Goal: Task Accomplishment & Management: Use online tool/utility

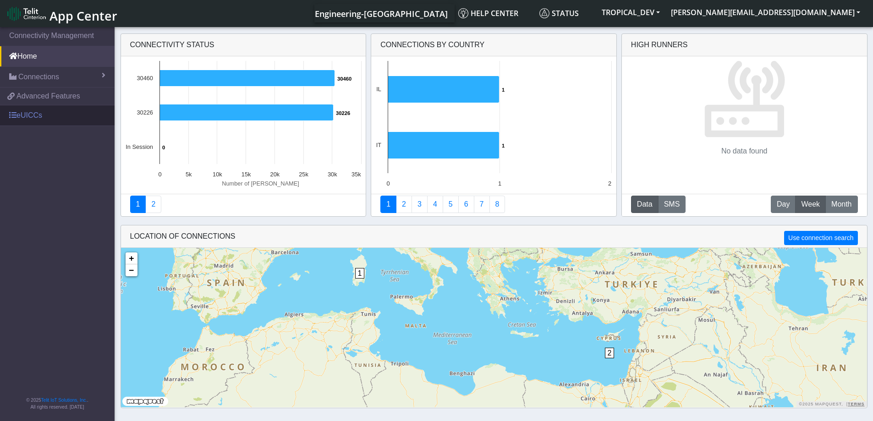
click at [36, 118] on link "eUICCs" at bounding box center [57, 115] width 115 height 20
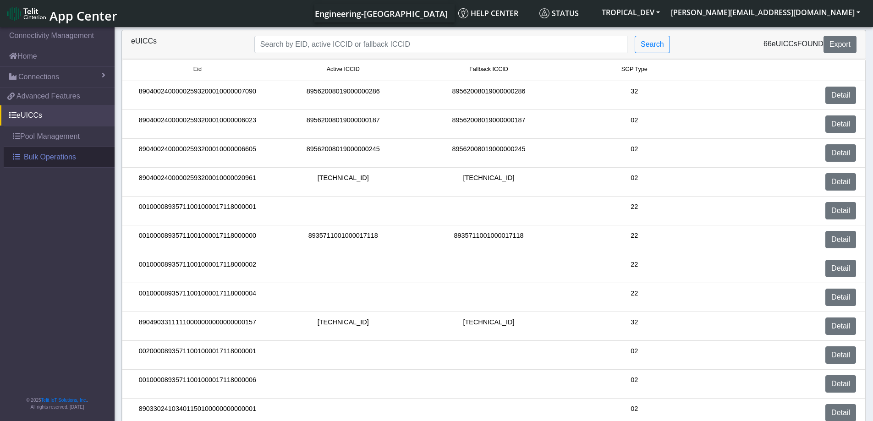
click at [24, 158] on span "Bulk Operations" at bounding box center [50, 157] width 52 height 11
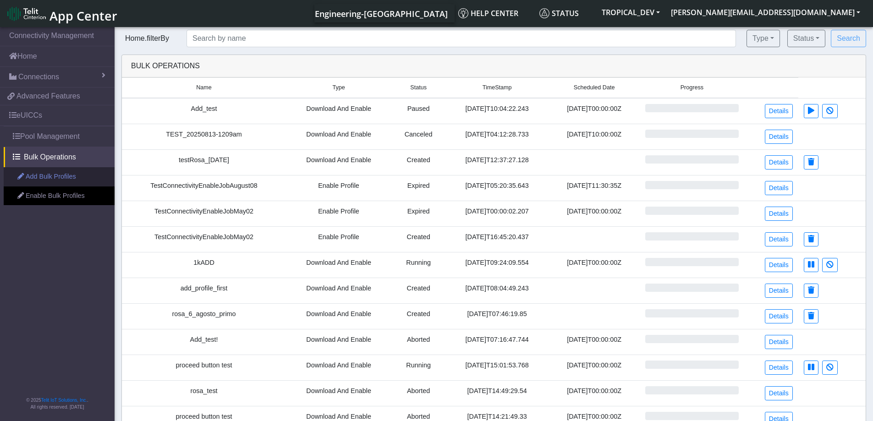
click at [31, 177] on link "Add Bulk Profiles" at bounding box center [59, 176] width 111 height 19
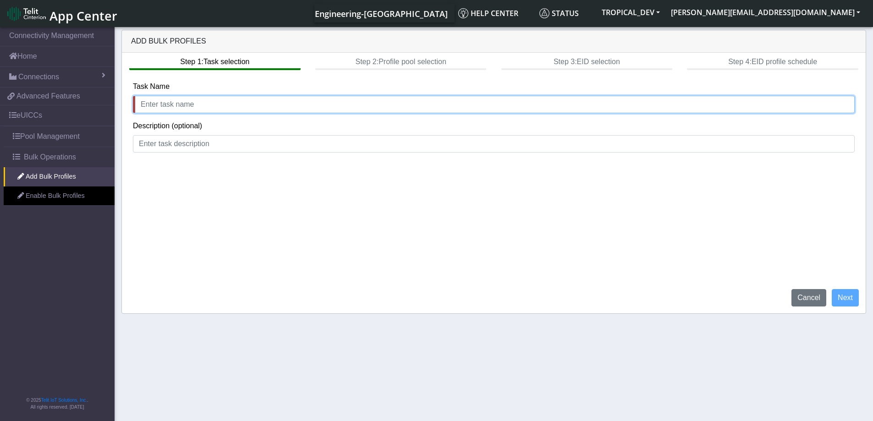
click at [267, 108] on input "text" at bounding box center [494, 104] width 722 height 17
type input "test"
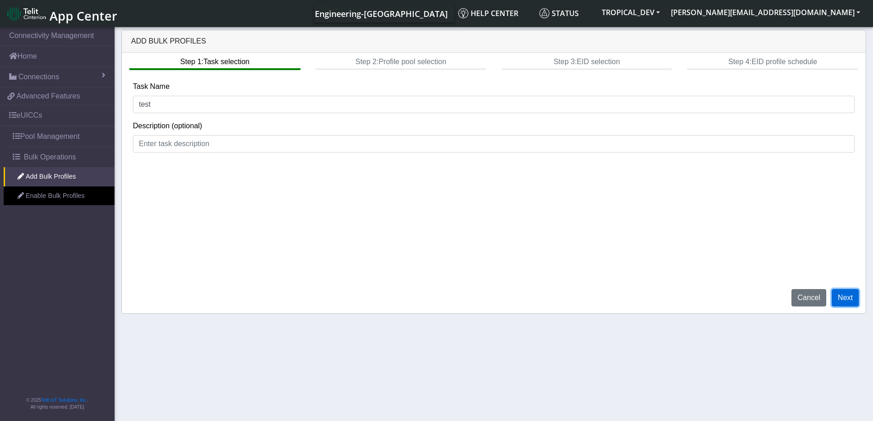
click at [841, 293] on button "Next" at bounding box center [845, 297] width 27 height 17
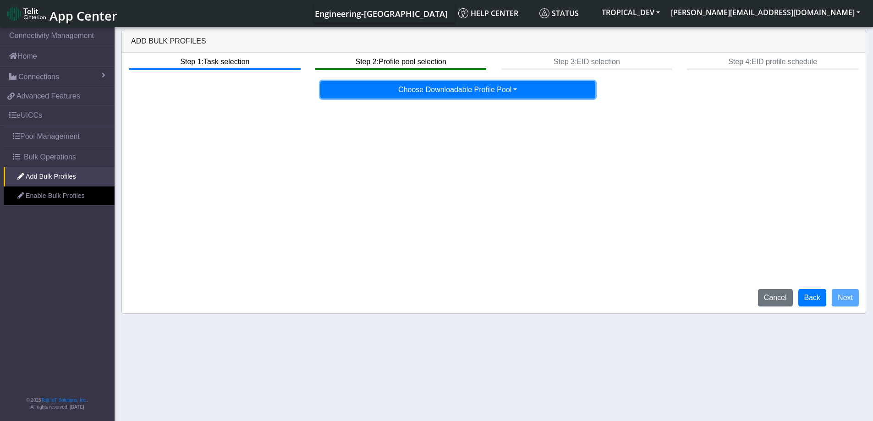
click at [503, 94] on button "Choose Downloadable Profile Pool" at bounding box center [457, 89] width 275 height 17
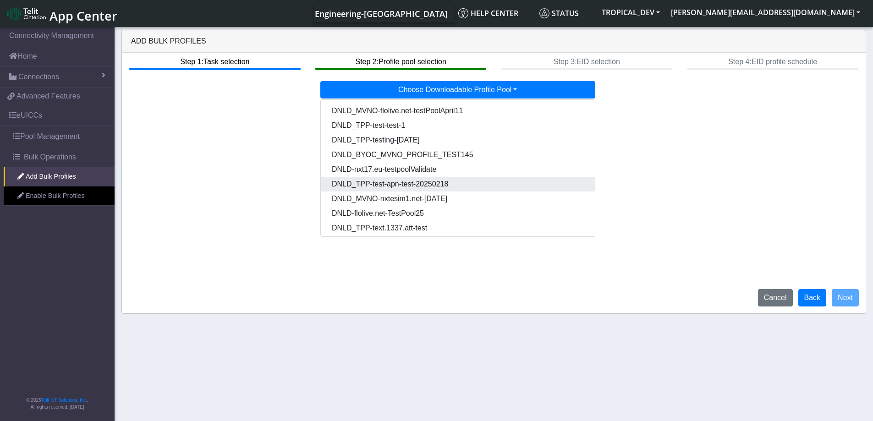
drag, startPoint x: 417, startPoint y: 183, endPoint x: 680, endPoint y: 197, distance: 263.0
click at [418, 183] on Pool16120223-7df2-42c4-9faa-1b389f1736d4-dropdown "DNLD_TPP-test-apn-test-20250218" at bounding box center [458, 184] width 274 height 15
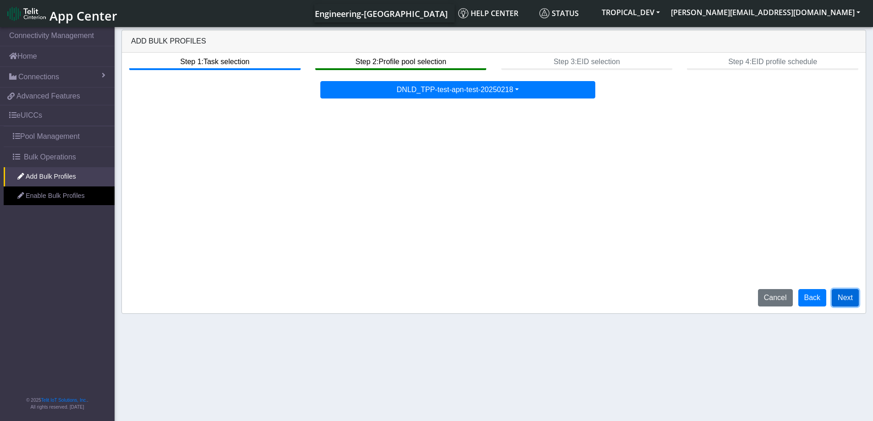
click at [850, 302] on button "Next" at bounding box center [845, 297] width 27 height 17
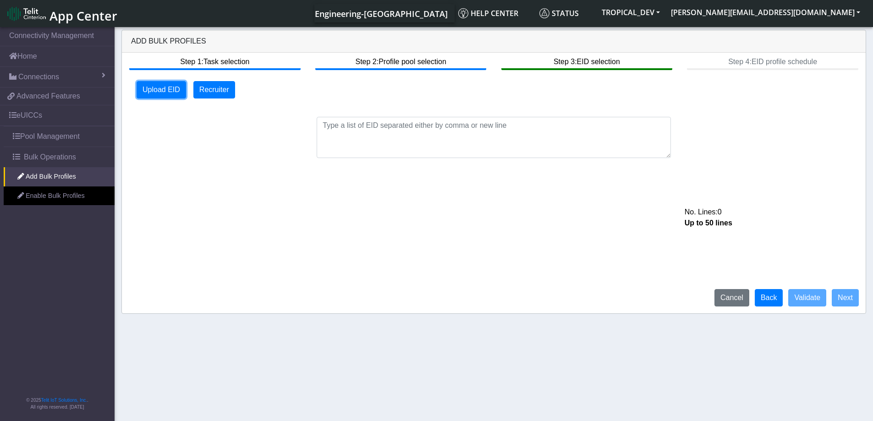
click at [173, 82] on button "Upload EID" at bounding box center [161, 89] width 49 height 17
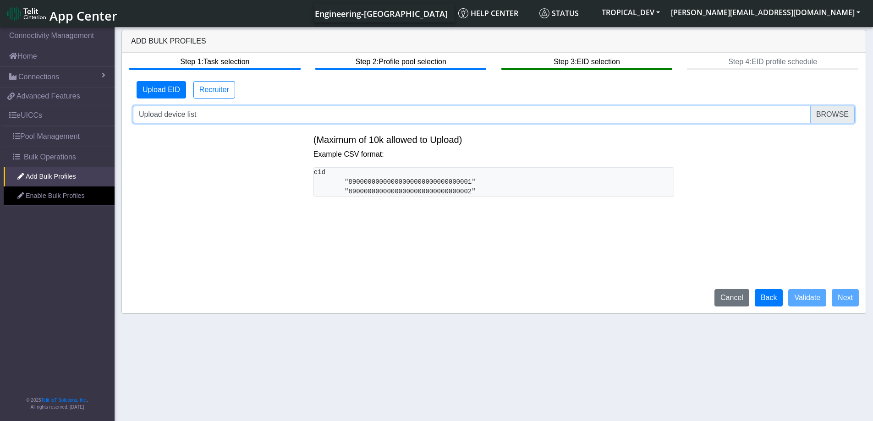
click at [844, 119] on input "Upload device list" at bounding box center [494, 114] width 722 height 17
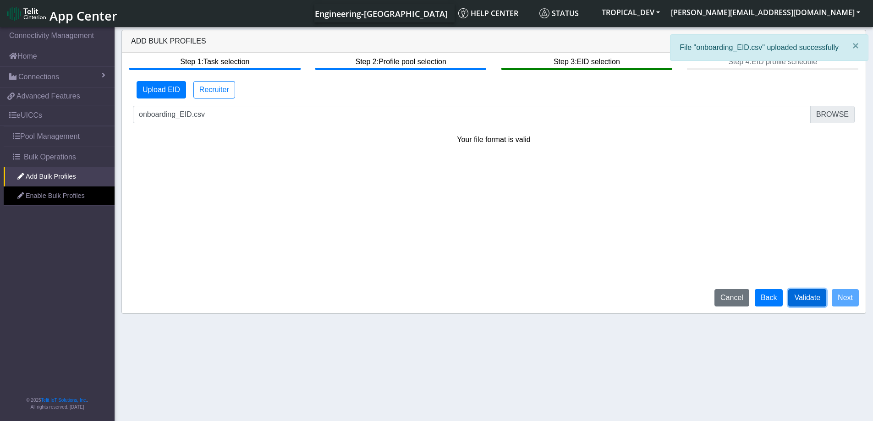
click at [808, 299] on button "Validate" at bounding box center [807, 297] width 38 height 17
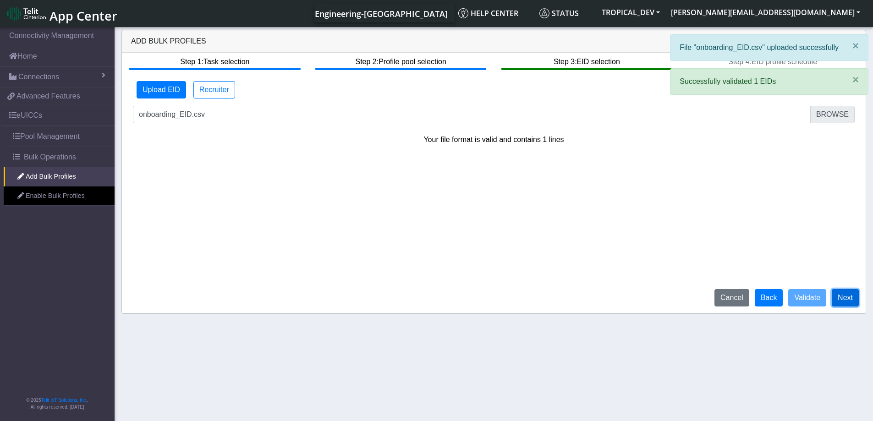
click at [841, 295] on button "Next" at bounding box center [845, 297] width 27 height 17
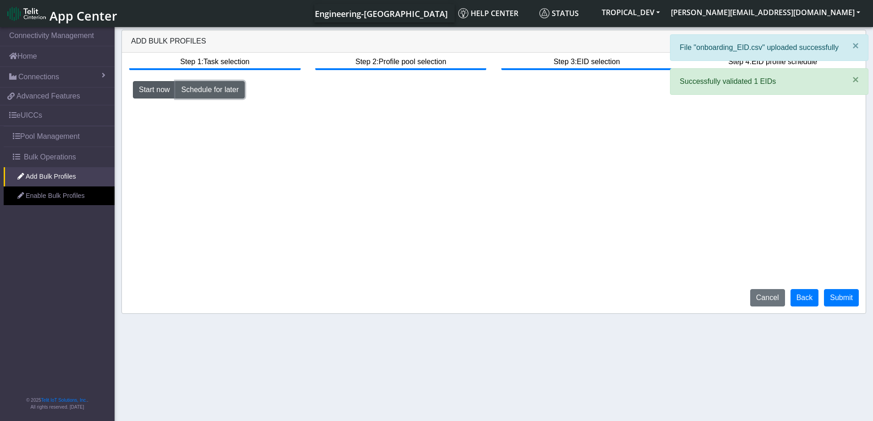
click at [200, 87] on button "Schedule for later" at bounding box center [210, 89] width 69 height 17
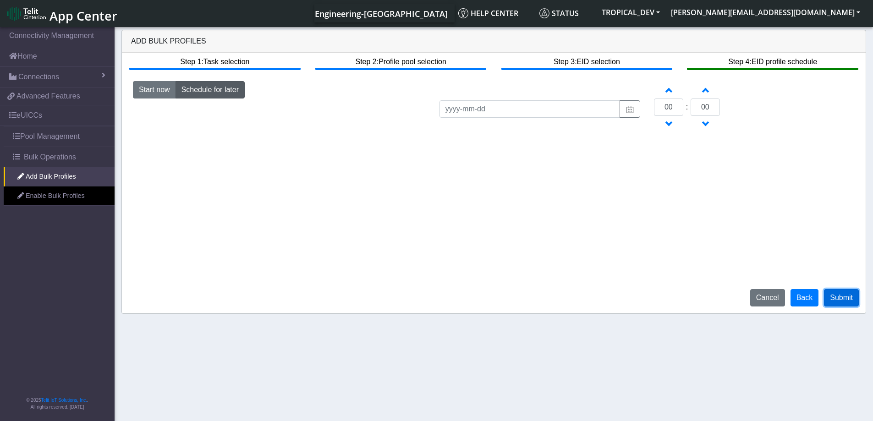
click at [844, 300] on button "Submit" at bounding box center [841, 297] width 35 height 17
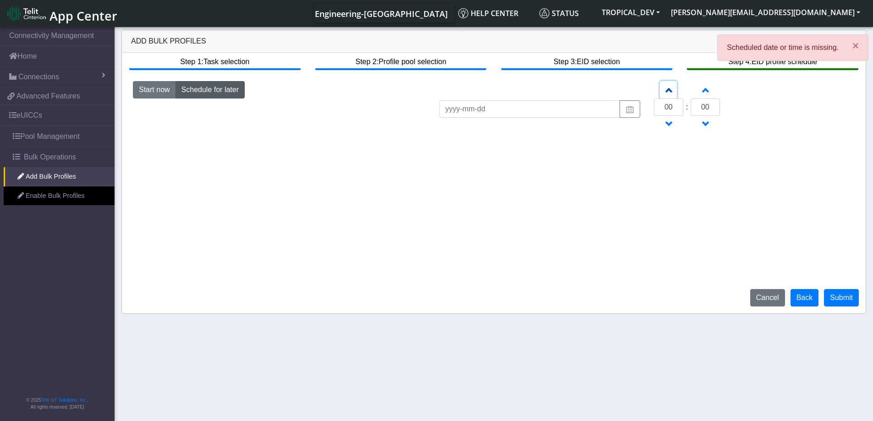
click at [667, 93] on span "button" at bounding box center [668, 90] width 5 height 8
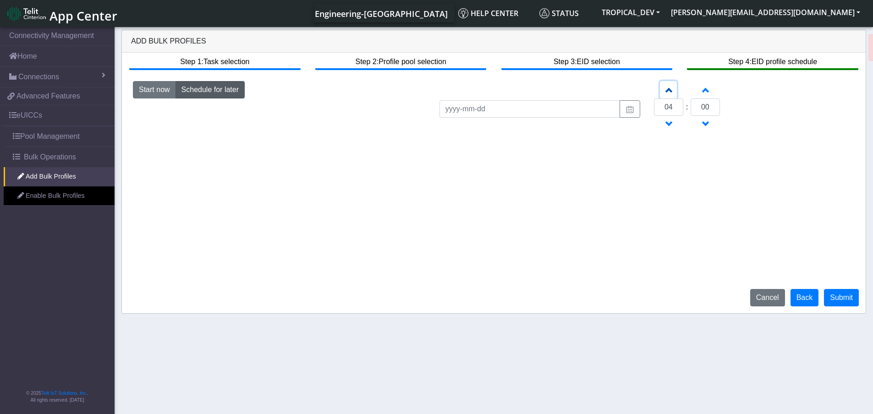
click at [667, 93] on span "button" at bounding box center [668, 90] width 5 height 8
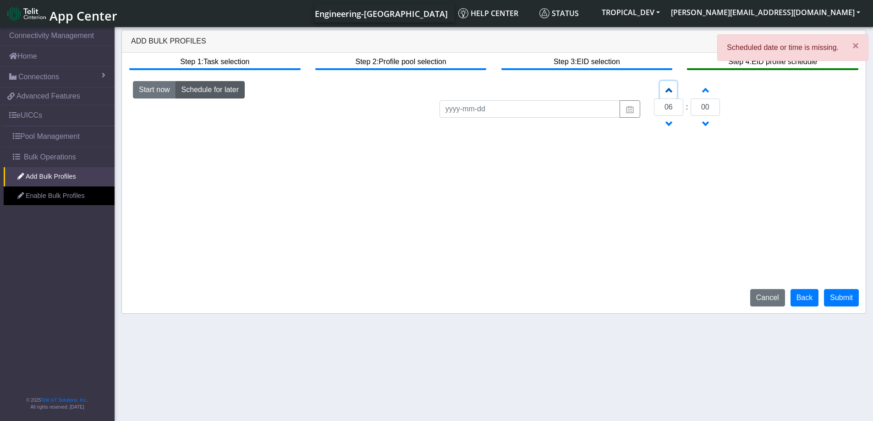
click at [667, 93] on span "button" at bounding box center [668, 90] width 5 height 8
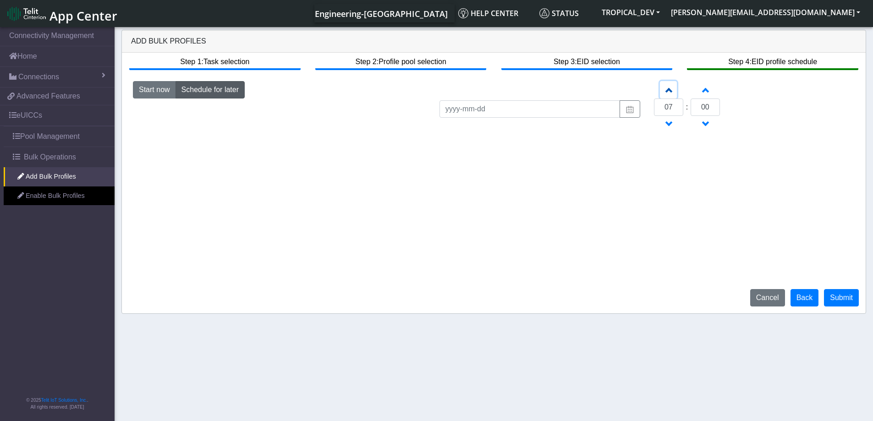
click at [667, 93] on span "button" at bounding box center [668, 90] width 5 height 8
type input "08"
click at [841, 300] on button "Submit" at bounding box center [841, 297] width 35 height 17
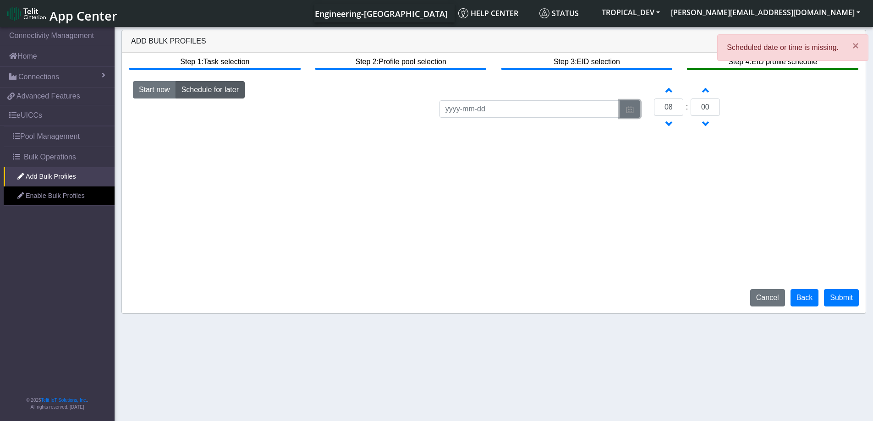
click at [621, 111] on button "button" at bounding box center [630, 108] width 21 height 17
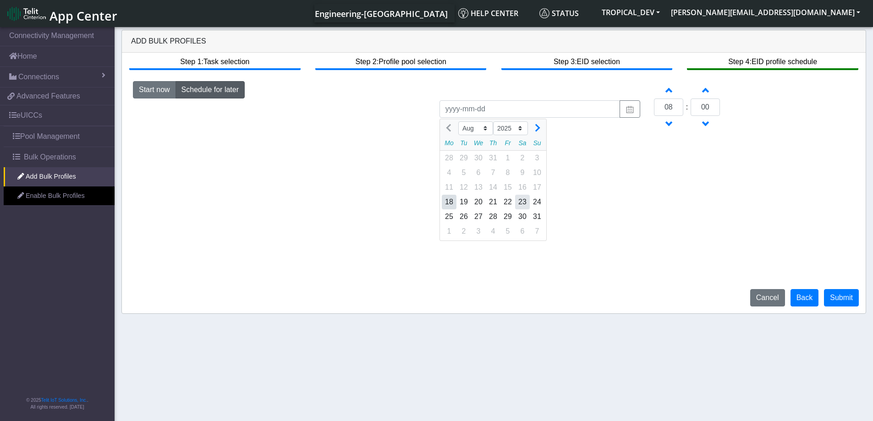
click at [524, 201] on div "23" at bounding box center [522, 202] width 15 height 15
type input "[DATE]"
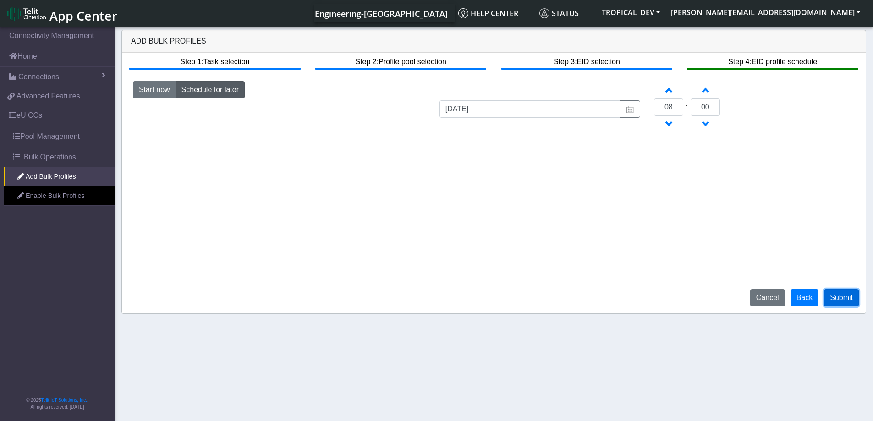
click at [849, 301] on button "Submit" at bounding box center [841, 297] width 35 height 17
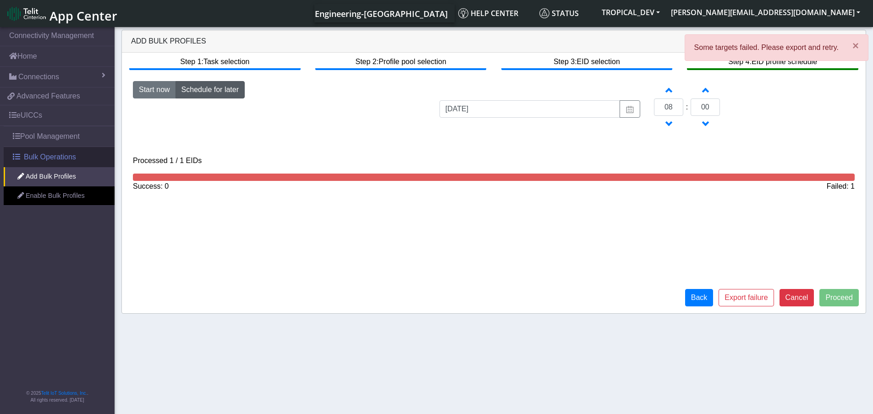
click at [53, 151] on link "Bulk Operations" at bounding box center [59, 157] width 111 height 20
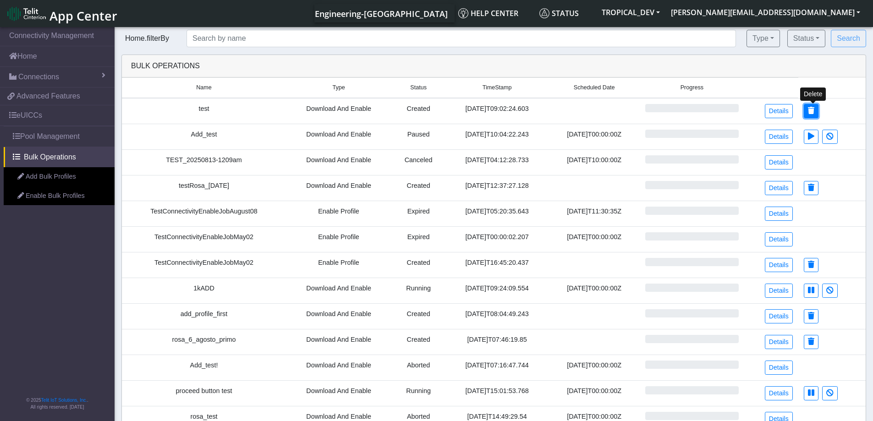
click at [814, 111] on icon at bounding box center [811, 110] width 6 height 7
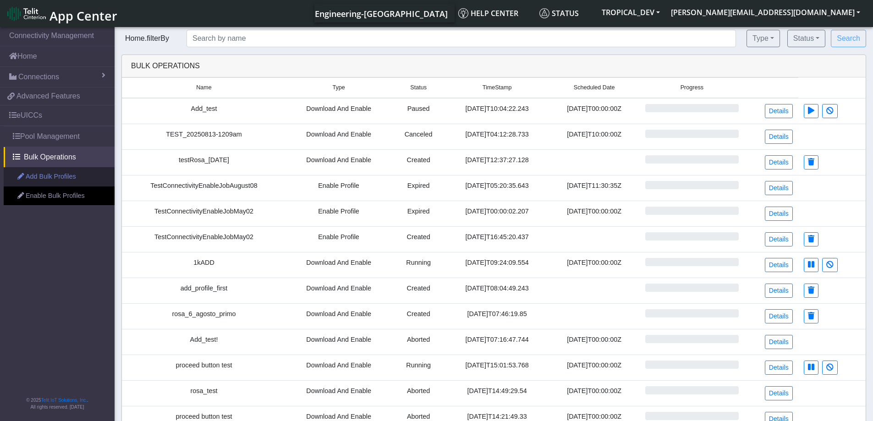
click at [55, 180] on link "Add Bulk Profiles" at bounding box center [59, 176] width 111 height 19
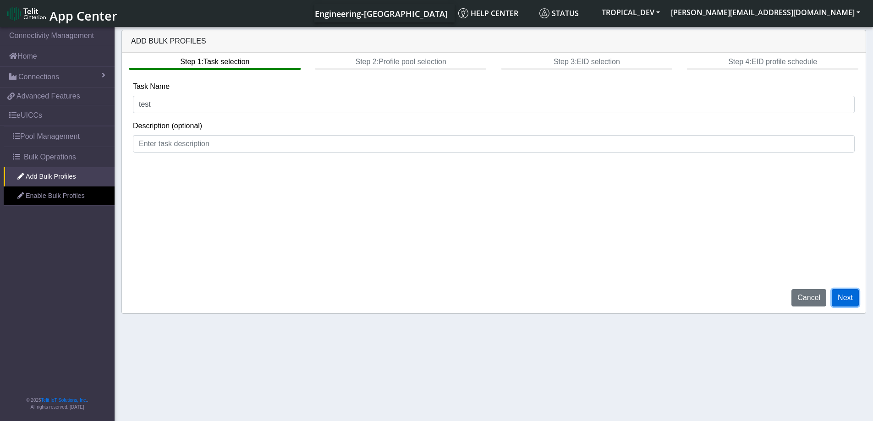
click at [842, 296] on button "Next" at bounding box center [845, 297] width 27 height 17
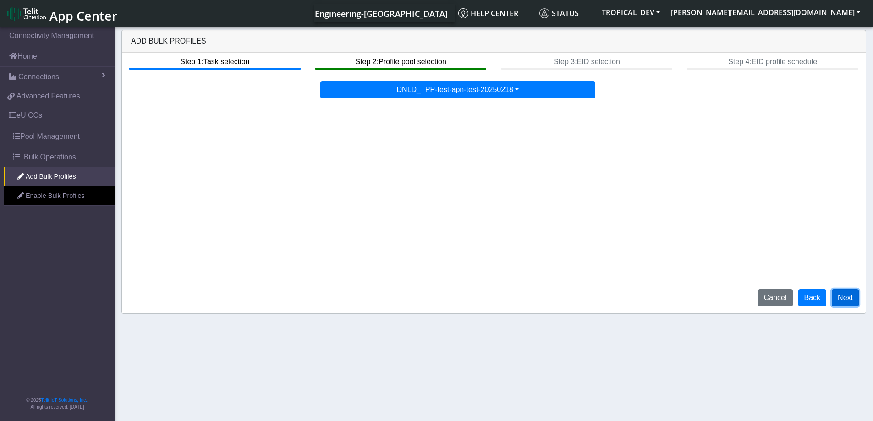
click at [845, 295] on button "Next" at bounding box center [845, 297] width 27 height 17
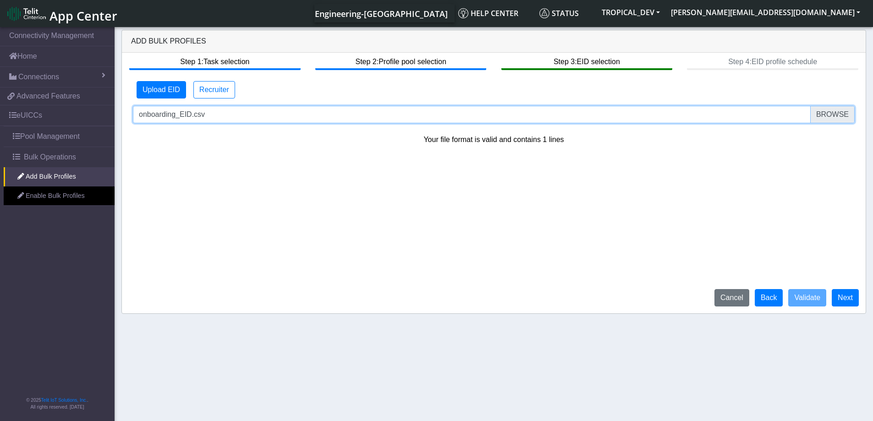
click at [837, 115] on input "onboarding_EID.csv" at bounding box center [494, 114] width 722 height 17
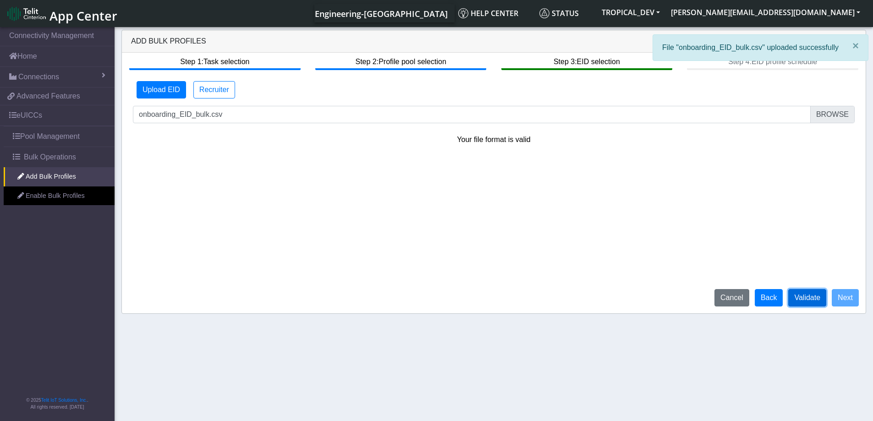
click at [806, 298] on button "Validate" at bounding box center [807, 297] width 38 height 17
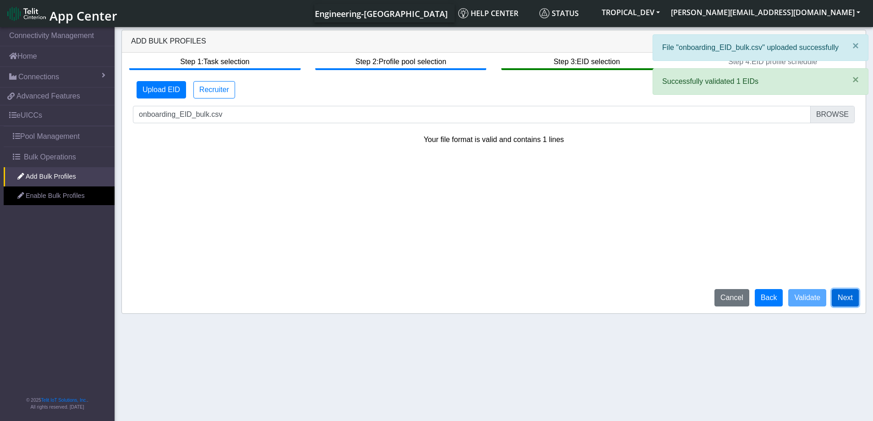
click at [852, 301] on button "Next" at bounding box center [845, 297] width 27 height 17
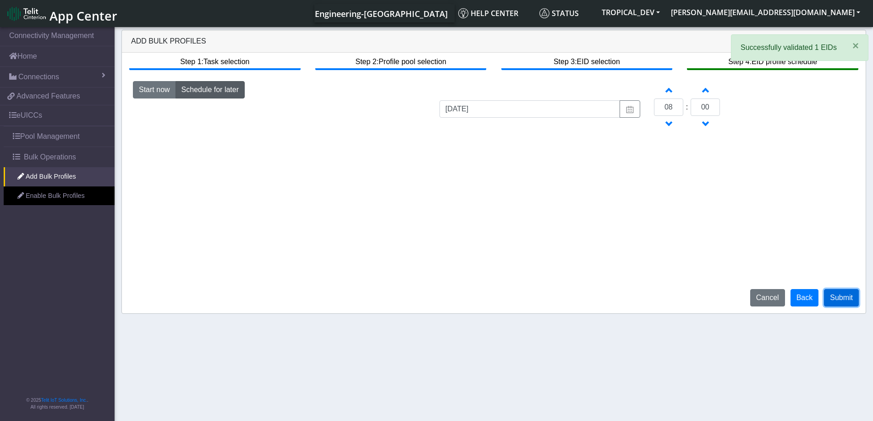
click at [846, 301] on button "Submit" at bounding box center [841, 297] width 35 height 17
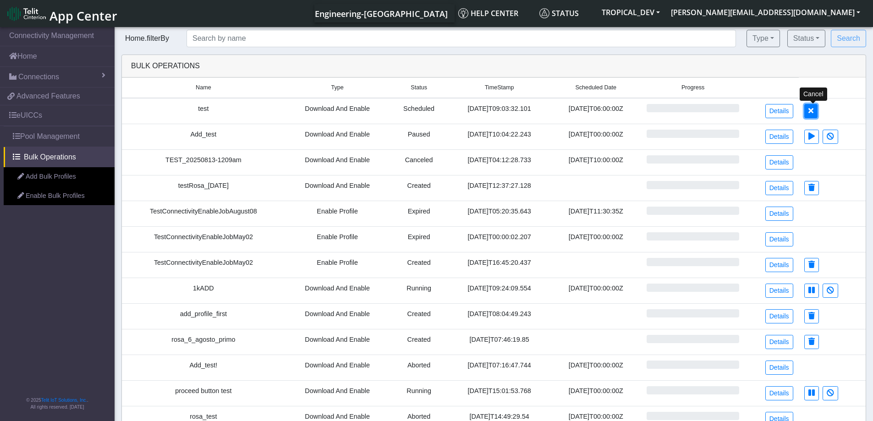
click at [817, 112] on button at bounding box center [810, 111] width 13 height 14
click at [779, 111] on link "Details" at bounding box center [779, 111] width 28 height 14
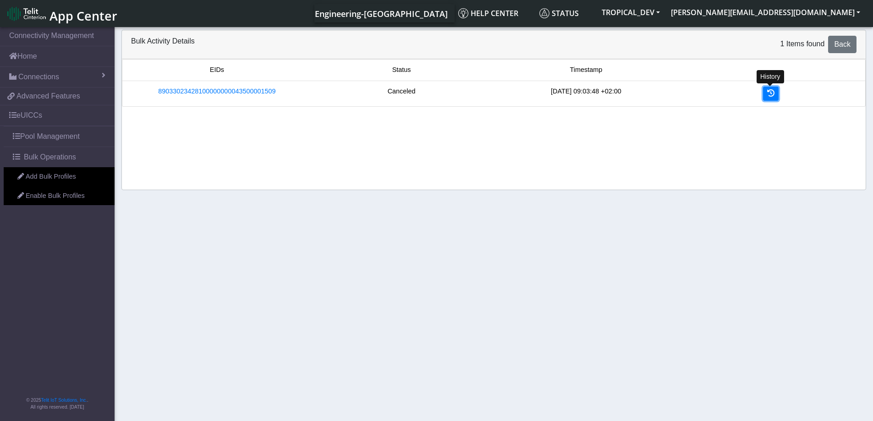
click at [773, 96] on icon at bounding box center [770, 92] width 7 height 7
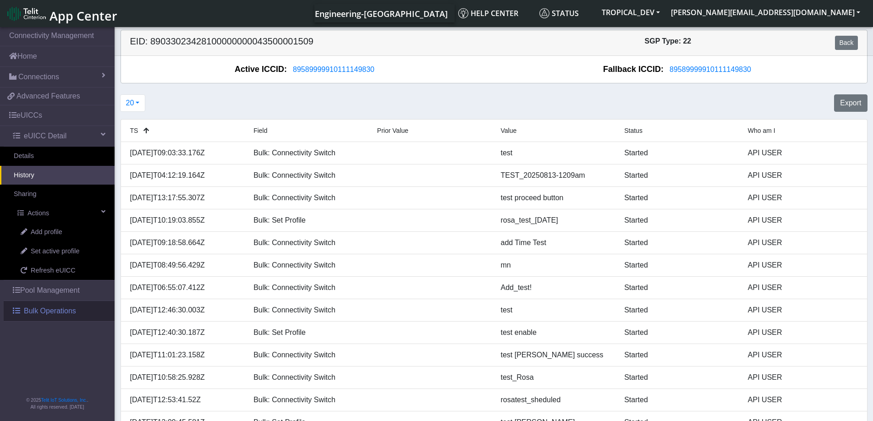
click at [62, 314] on span "Bulk Operations" at bounding box center [50, 311] width 52 height 11
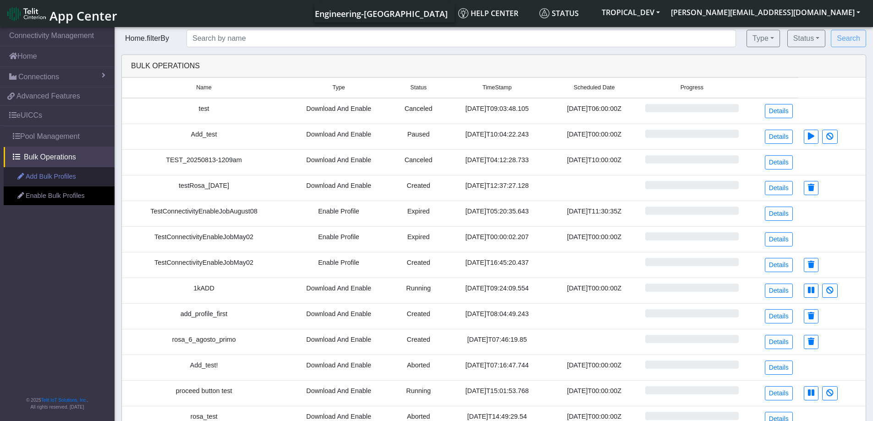
click at [58, 181] on link "Add Bulk Profiles" at bounding box center [59, 176] width 111 height 19
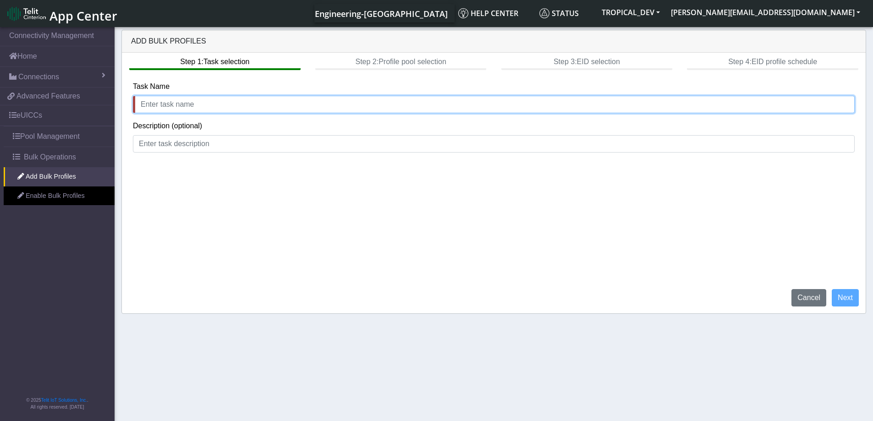
click at [215, 102] on input "text" at bounding box center [494, 104] width 722 height 17
type input "test"
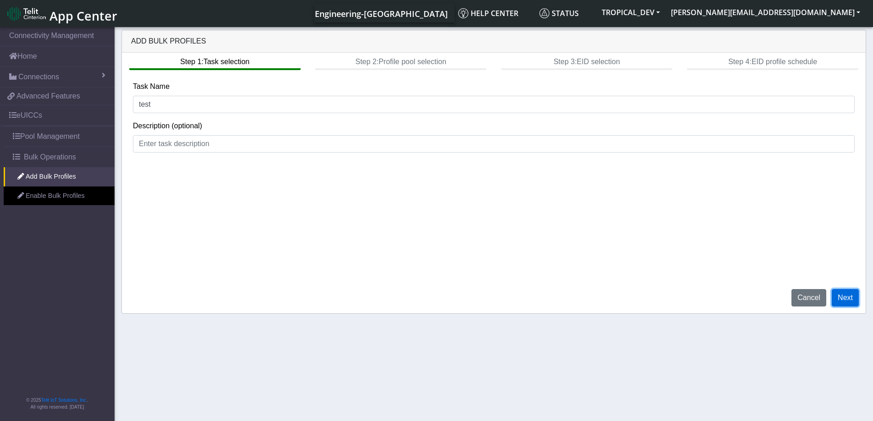
click at [851, 298] on button "Next" at bounding box center [845, 297] width 27 height 17
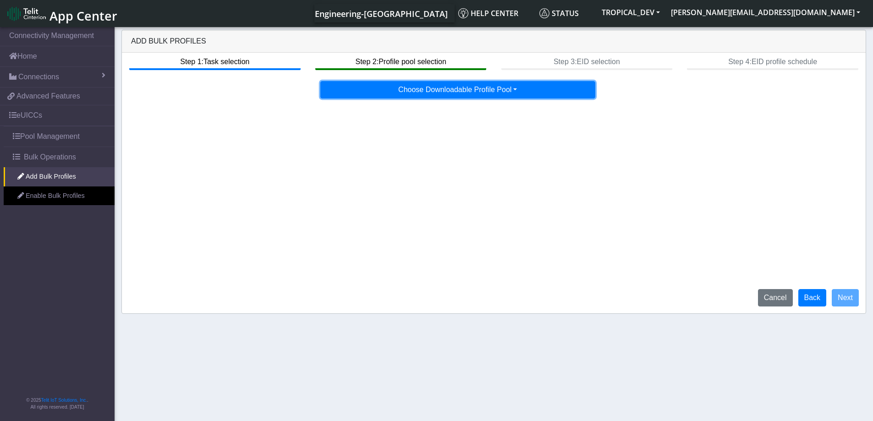
click at [498, 92] on button "Choose Downloadable Profile Pool" at bounding box center [457, 89] width 275 height 17
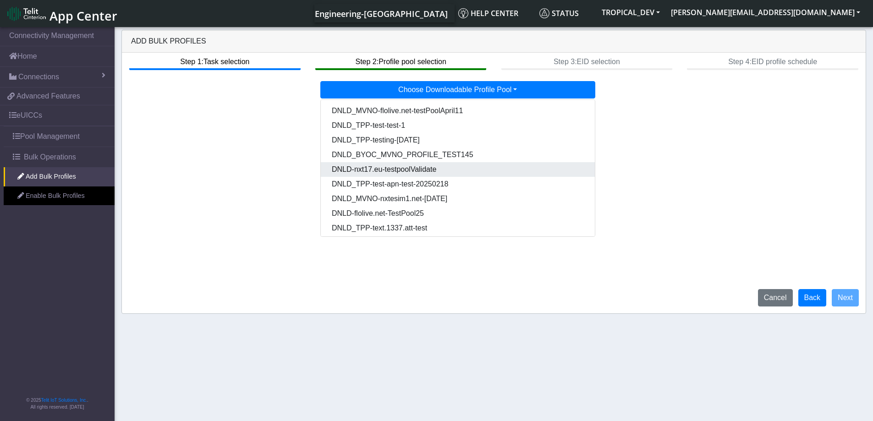
click at [476, 174] on Pool15817b8a-2484-4bd8-adff-04ebf73b5813-dropdown "DNLD-nxt17.eu-testpoolValidate" at bounding box center [458, 169] width 274 height 15
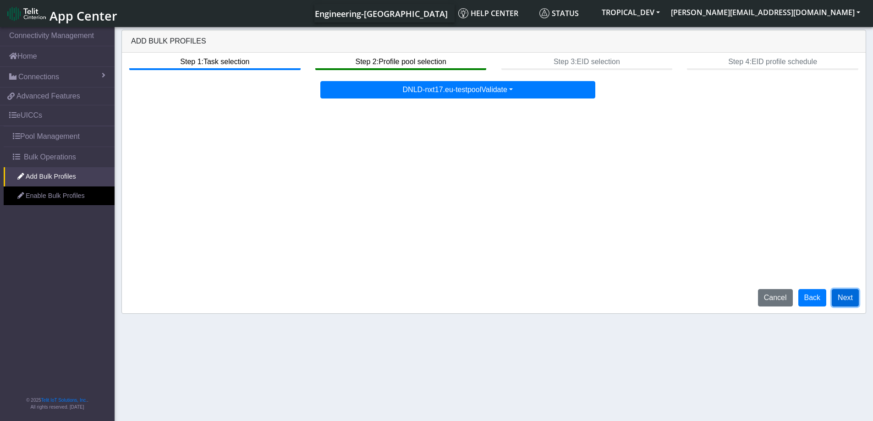
click at [851, 300] on button "Next" at bounding box center [845, 297] width 27 height 17
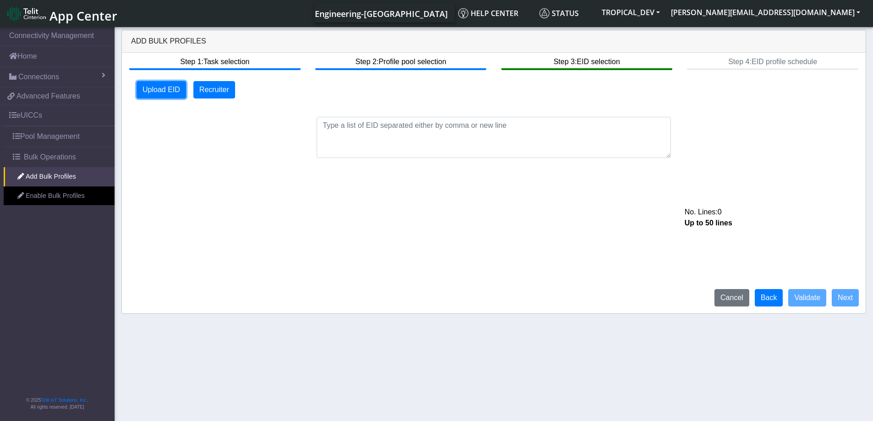
click at [162, 83] on button "Upload EID" at bounding box center [161, 89] width 49 height 17
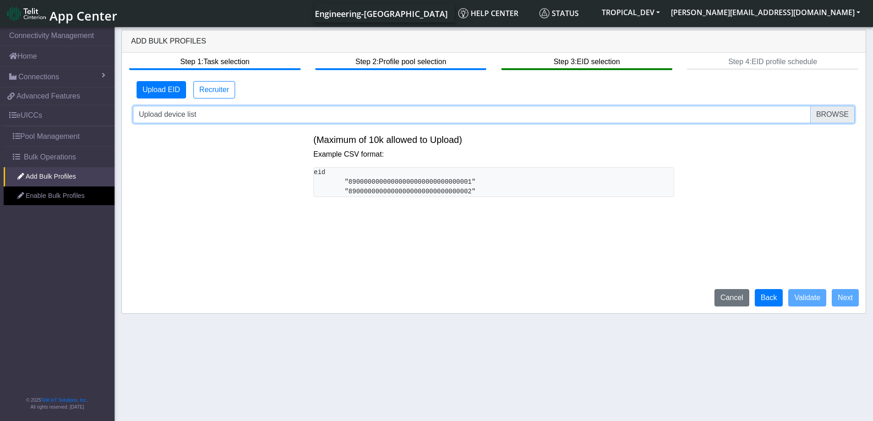
click at [827, 116] on input "Upload device list" at bounding box center [494, 114] width 722 height 17
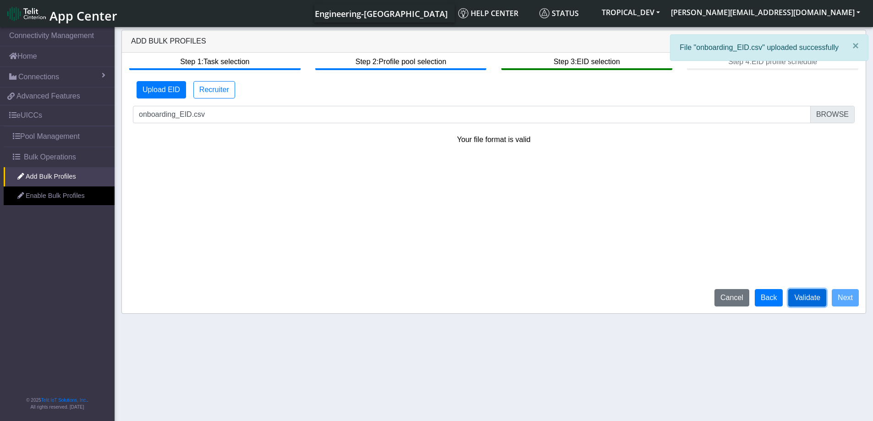
click at [817, 304] on button "Validate" at bounding box center [807, 297] width 38 height 17
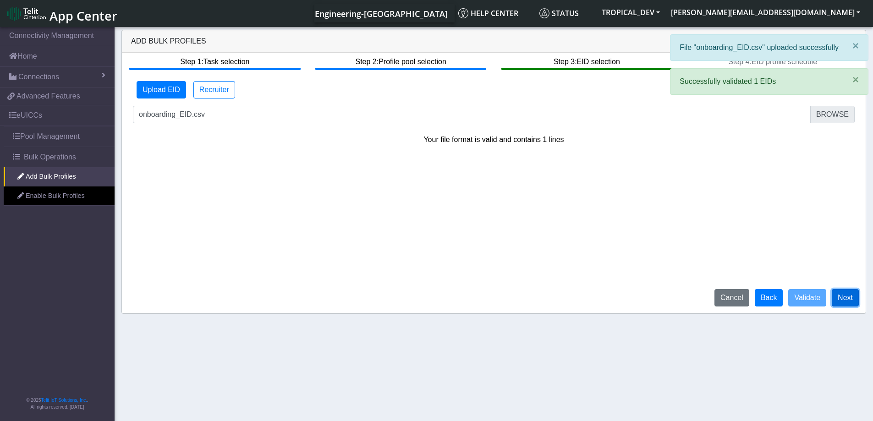
click at [843, 297] on button "Next" at bounding box center [845, 297] width 27 height 17
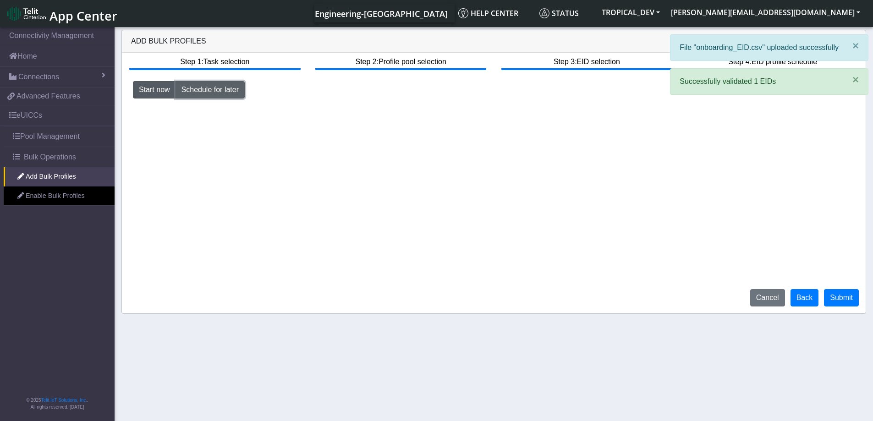
click at [217, 86] on button "Schedule for later" at bounding box center [210, 89] width 69 height 17
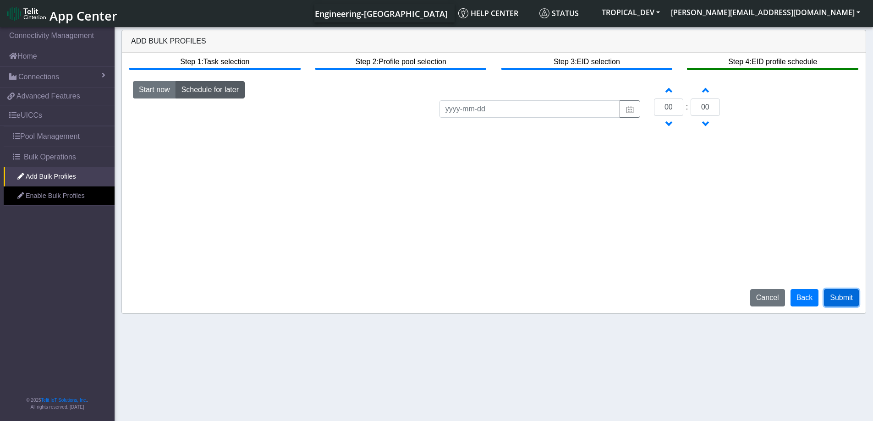
click at [846, 299] on button "Submit" at bounding box center [841, 297] width 35 height 17
click at [68, 156] on span "Bulk Operations" at bounding box center [50, 157] width 52 height 11
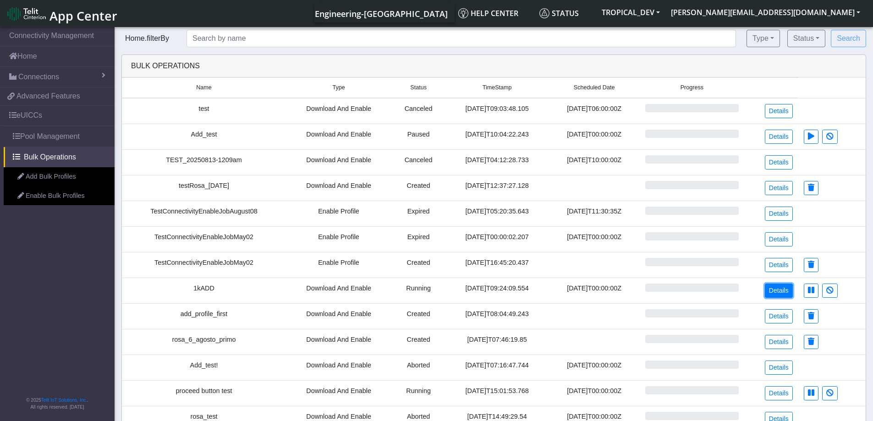
click at [778, 295] on link "Details" at bounding box center [779, 291] width 28 height 14
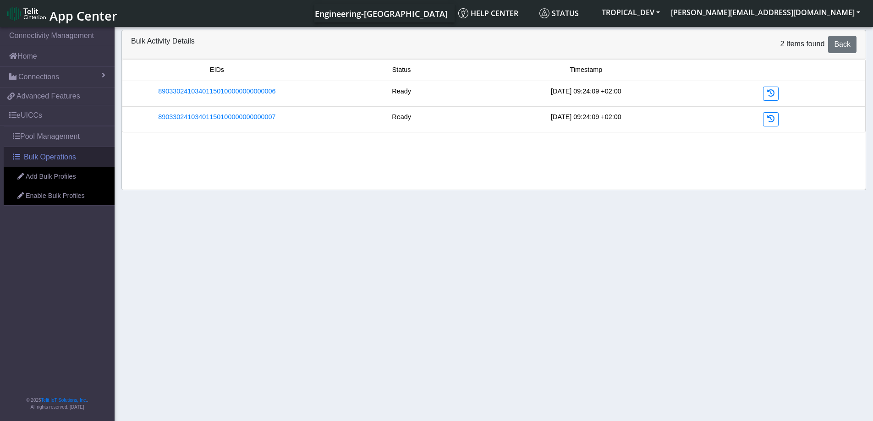
click at [46, 162] on span "Bulk Operations" at bounding box center [50, 157] width 52 height 11
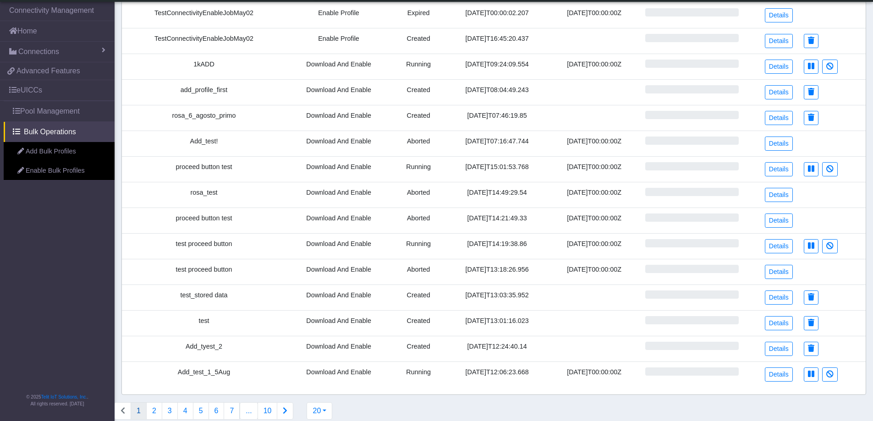
scroll to position [212, 0]
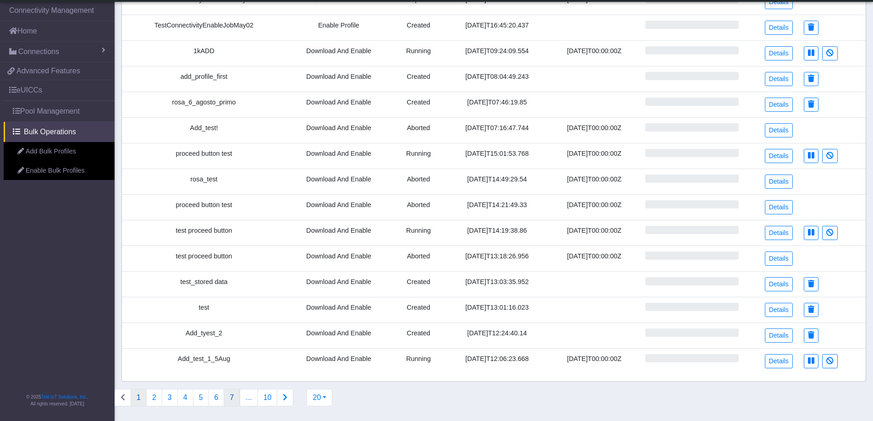
click at [225, 400] on button "7" at bounding box center [232, 397] width 16 height 17
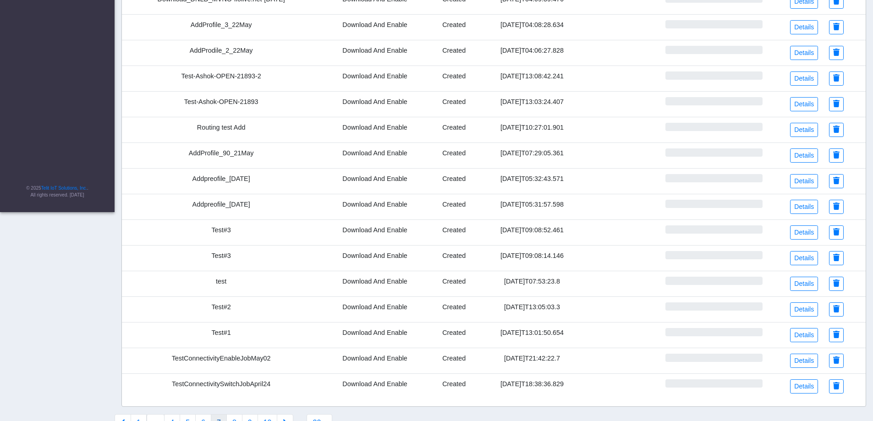
scroll to position [0, 0]
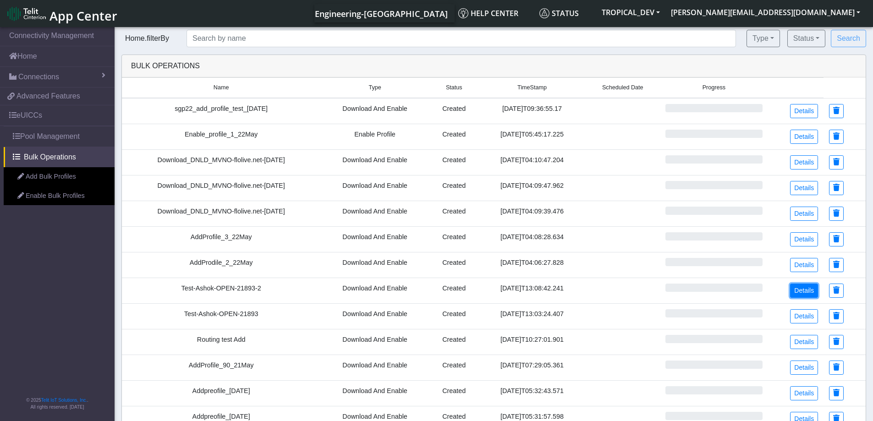
click at [806, 290] on link "Details" at bounding box center [804, 291] width 28 height 14
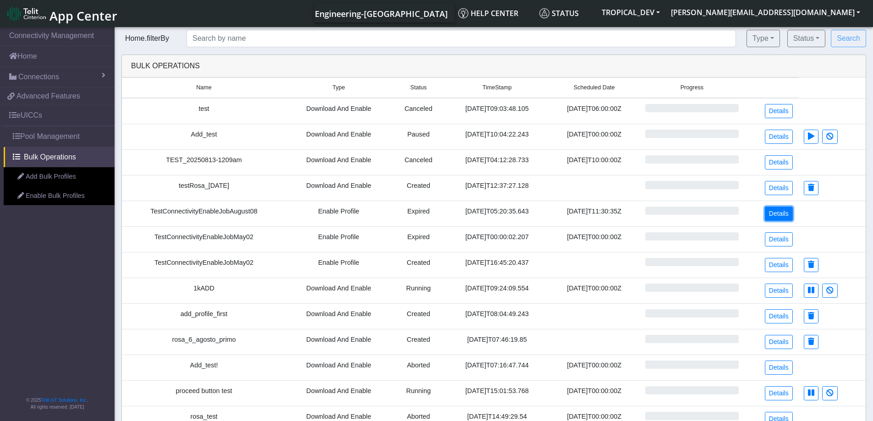
click at [783, 213] on link "Details" at bounding box center [779, 214] width 28 height 14
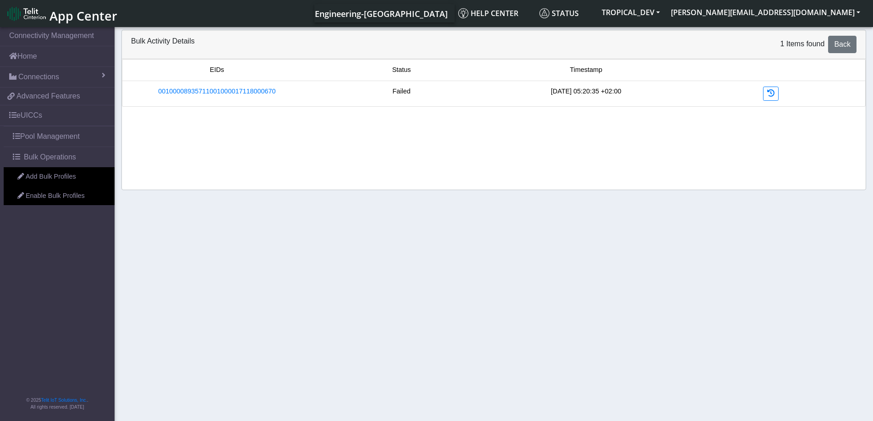
scroll to position [3, 0]
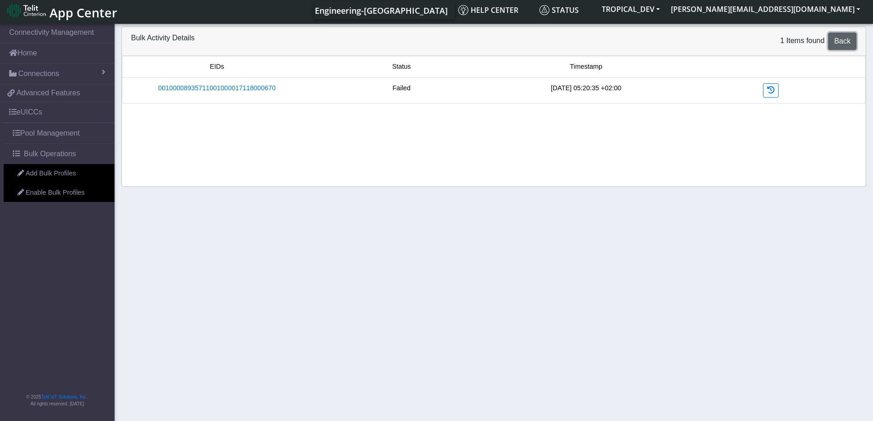
click at [847, 48] on link "Back" at bounding box center [842, 41] width 28 height 17
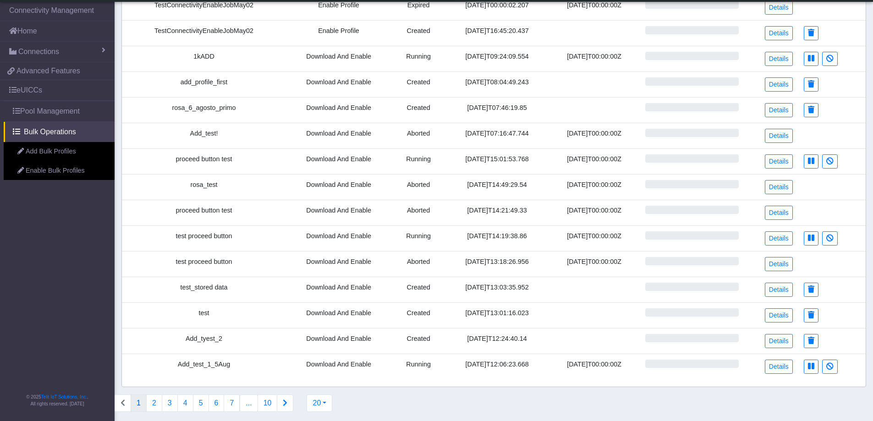
scroll to position [212, 0]
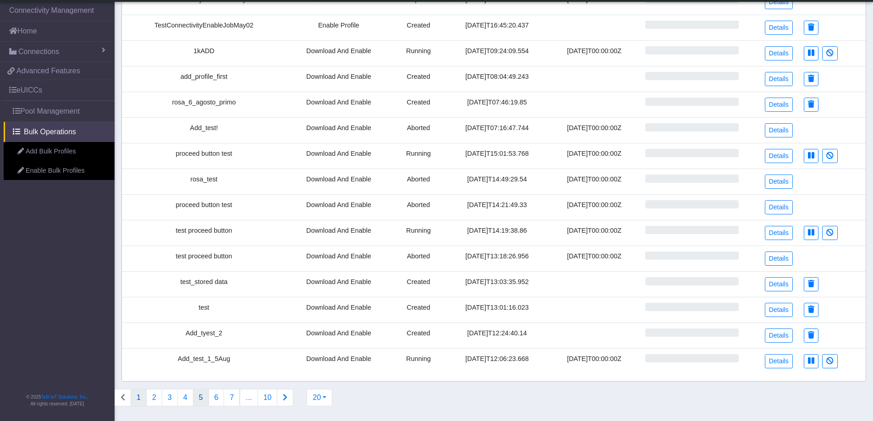
click at [202, 399] on button "5" at bounding box center [201, 397] width 16 height 17
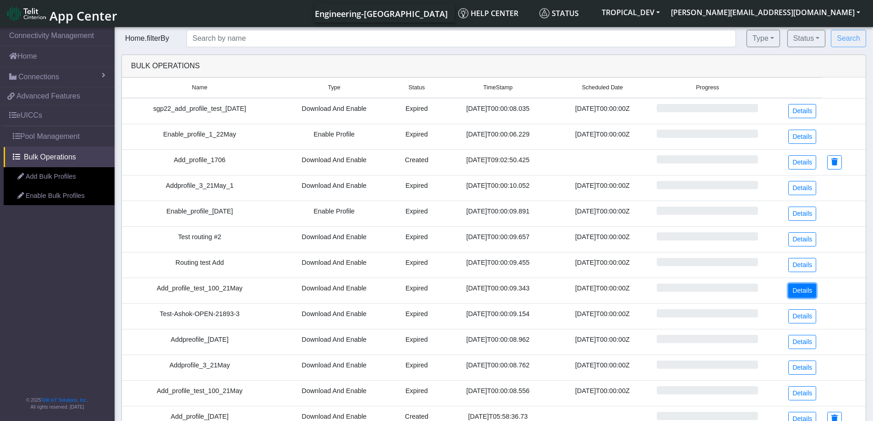
click at [801, 288] on link "Details" at bounding box center [802, 291] width 28 height 14
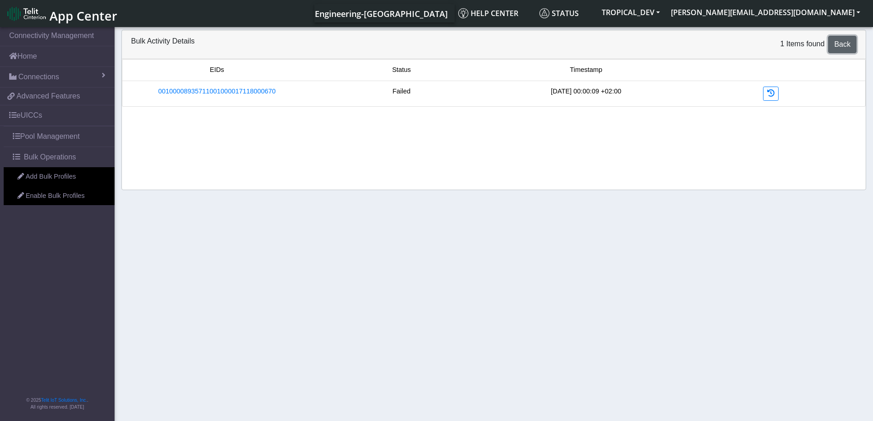
click at [845, 46] on span "Back" at bounding box center [842, 44] width 16 height 8
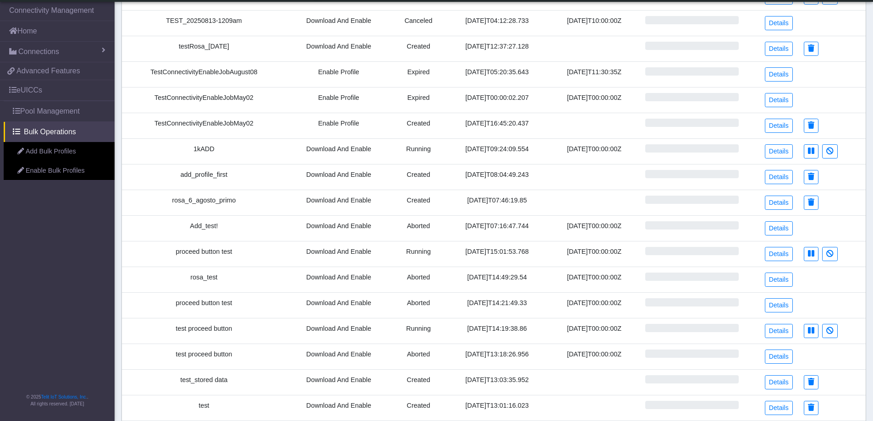
scroll to position [212, 0]
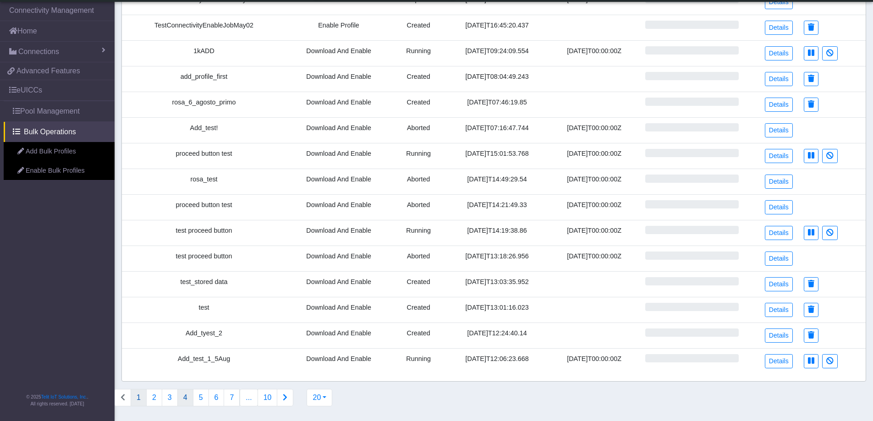
click at [185, 396] on button "4" at bounding box center [185, 397] width 16 height 17
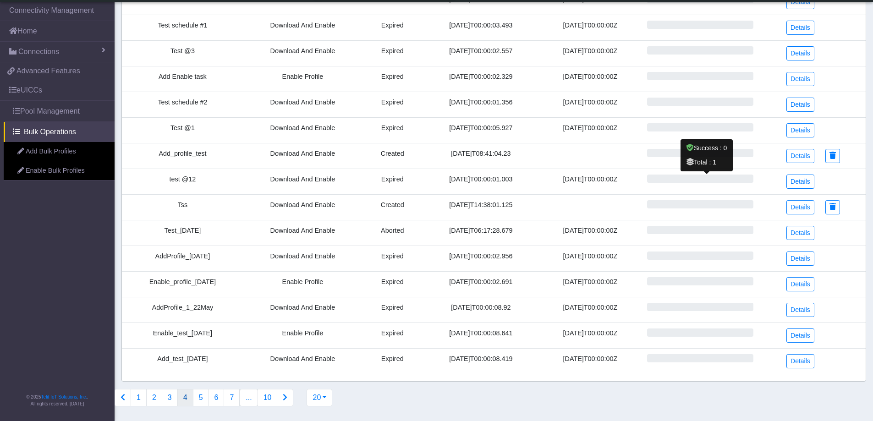
click at [723, 180] on ngb-progressbar at bounding box center [700, 179] width 107 height 8
click at [797, 180] on link "Details" at bounding box center [800, 182] width 28 height 14
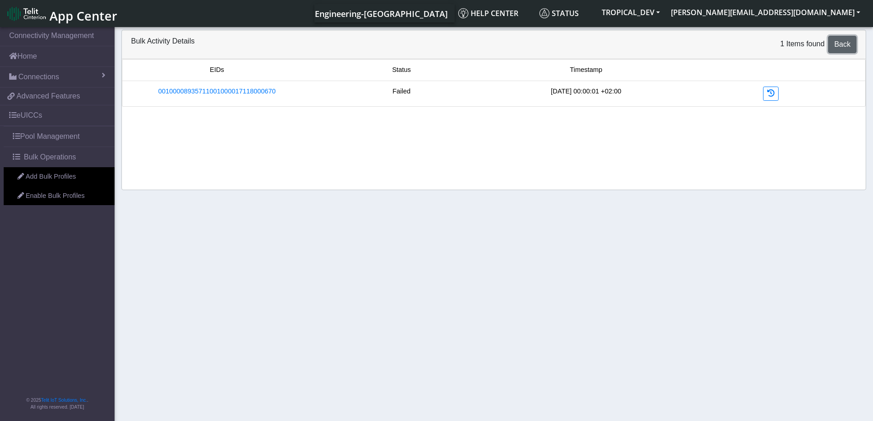
click at [834, 44] on link "Back" at bounding box center [842, 44] width 28 height 17
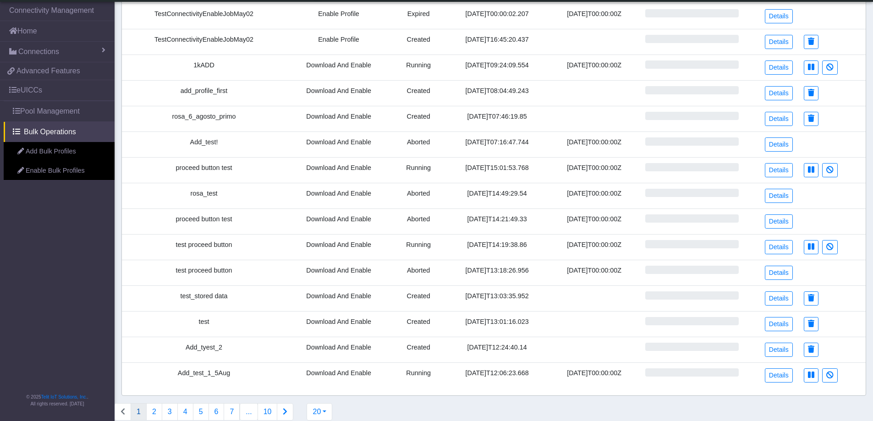
scroll to position [212, 0]
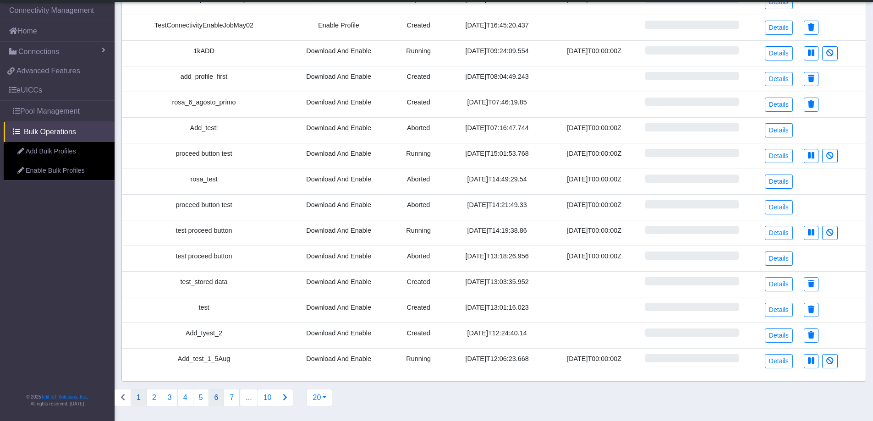
click at [215, 400] on button "6" at bounding box center [217, 397] width 16 height 17
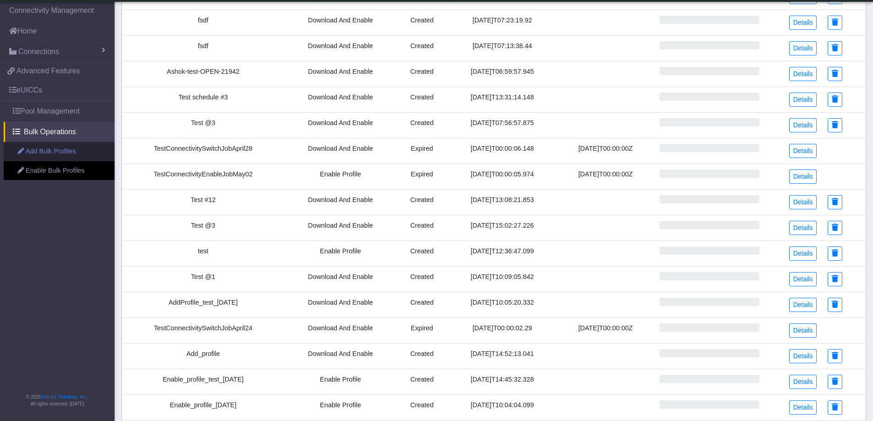
scroll to position [183, 0]
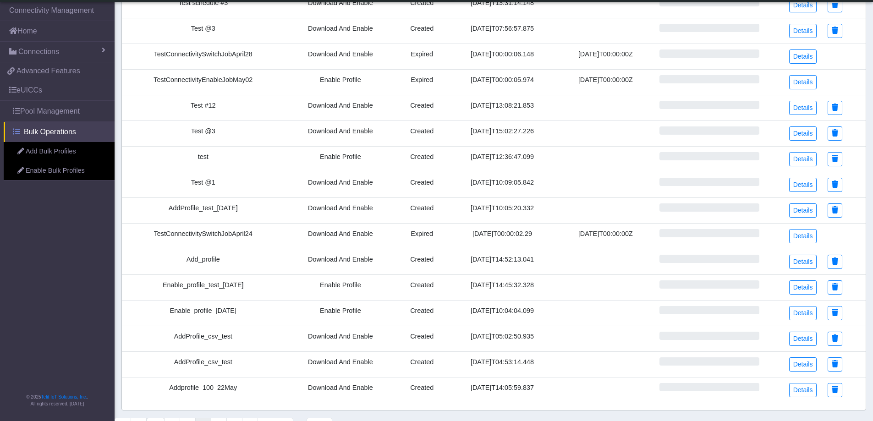
click at [30, 134] on span "Bulk Operations" at bounding box center [50, 131] width 52 height 11
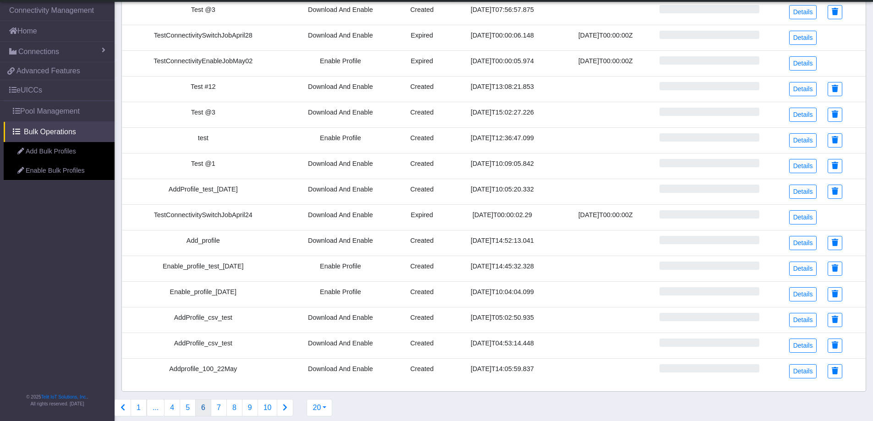
scroll to position [212, 0]
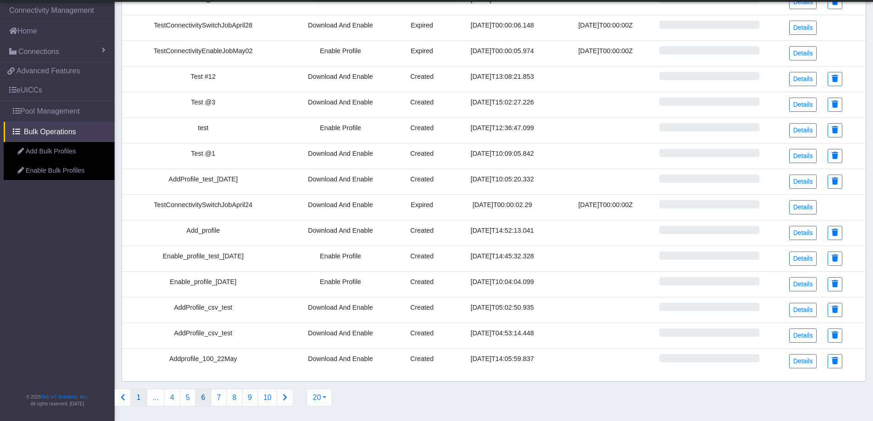
click at [140, 403] on button "1" at bounding box center [139, 397] width 16 height 17
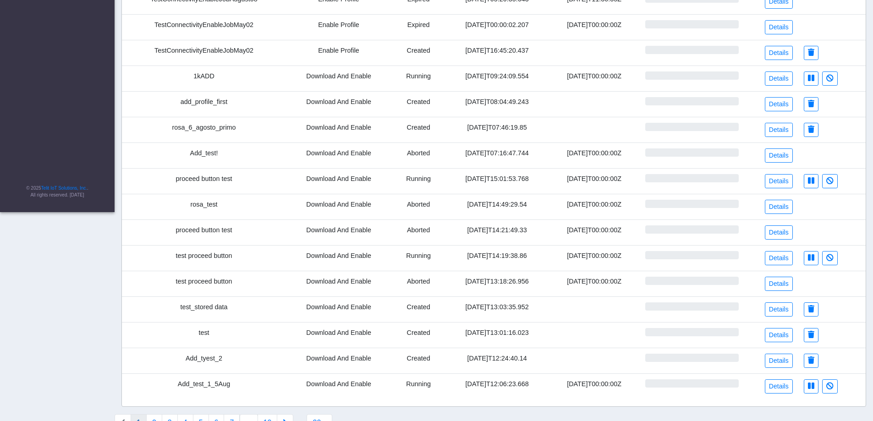
scroll to position [0, 0]
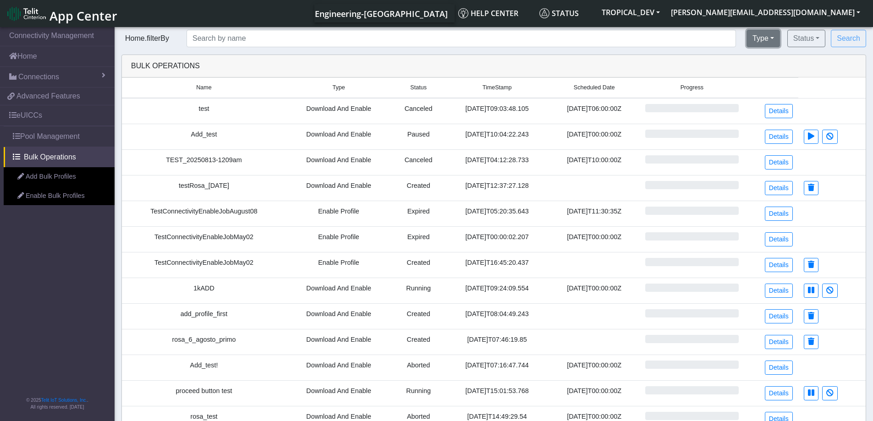
click at [776, 38] on button "Type" at bounding box center [763, 38] width 33 height 17
click at [809, 39] on button "Status" at bounding box center [806, 38] width 38 height 17
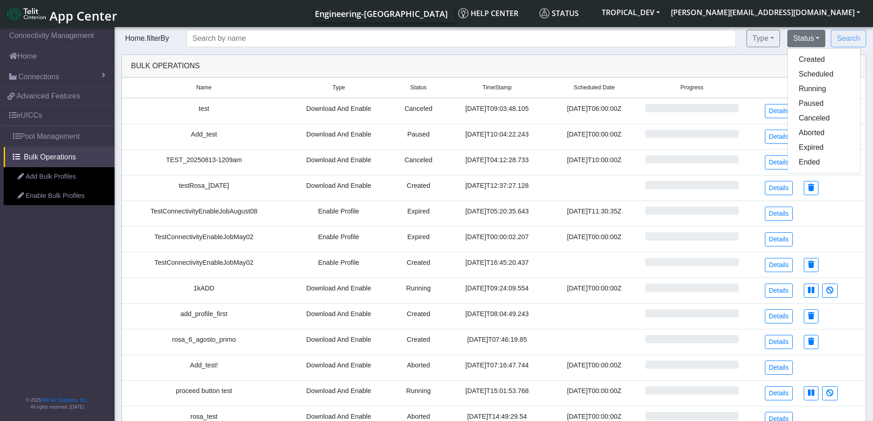
click at [858, 220] on tr "TestConnectivityEnableJobAugust08 Enable Profile Expired [DATE]T05:20:35.643 [D…" at bounding box center [494, 214] width 744 height 26
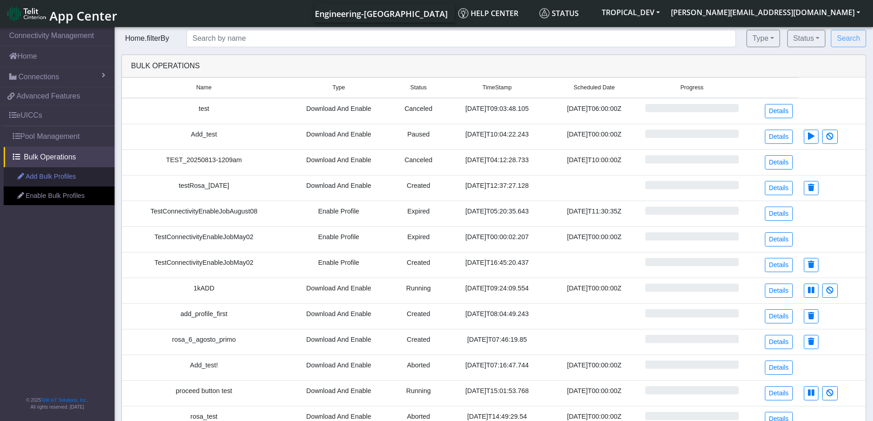
click at [47, 176] on link "Add Bulk Profiles" at bounding box center [59, 176] width 111 height 19
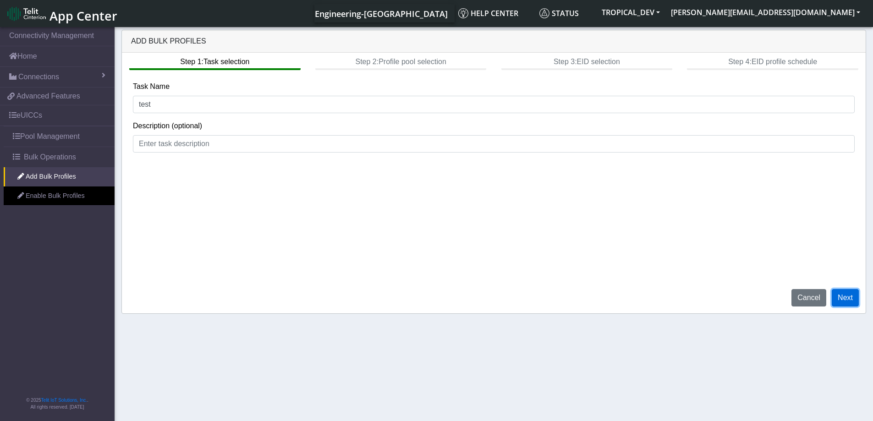
click at [851, 298] on button "Next" at bounding box center [845, 297] width 27 height 17
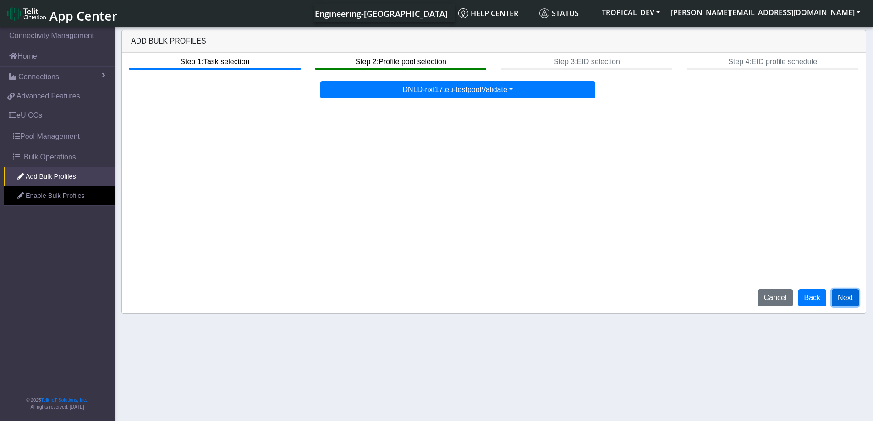
click at [853, 300] on button "Next" at bounding box center [845, 297] width 27 height 17
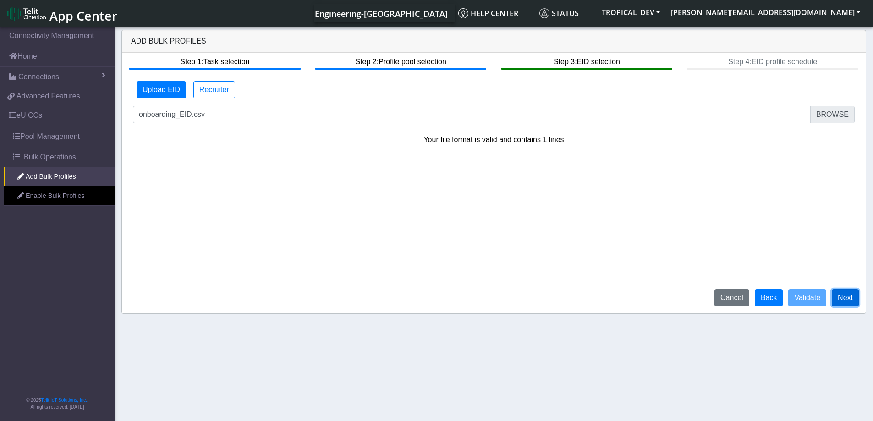
click at [855, 294] on button "Next" at bounding box center [845, 297] width 27 height 17
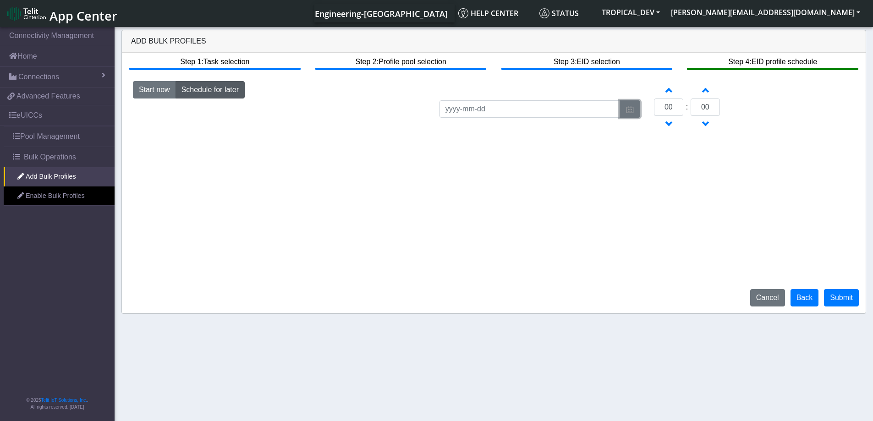
click at [634, 112] on img "button" at bounding box center [630, 109] width 9 height 7
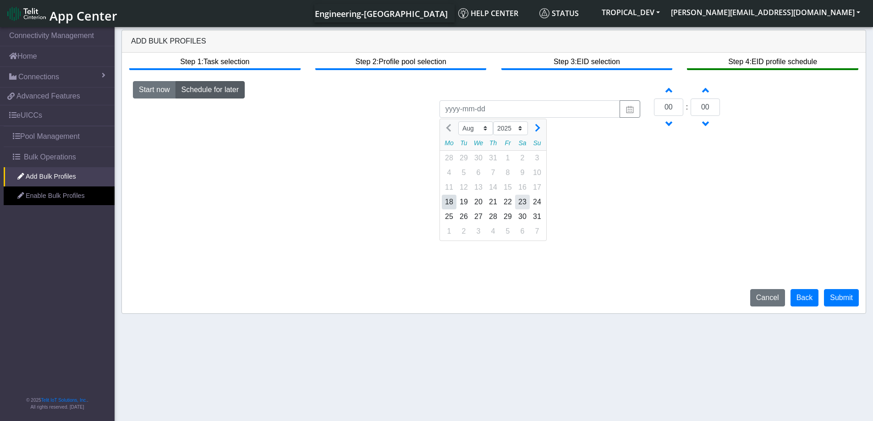
click at [527, 204] on div "23" at bounding box center [522, 202] width 15 height 15
type input "[DATE]"
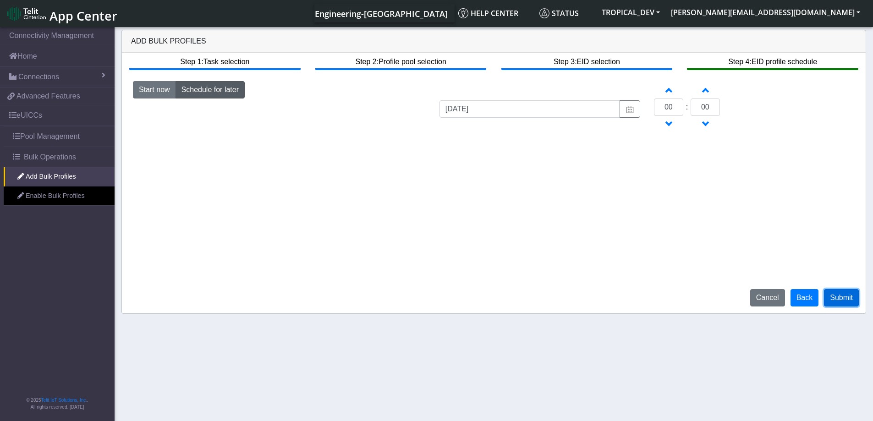
click at [853, 299] on button "Submit" at bounding box center [841, 297] width 35 height 17
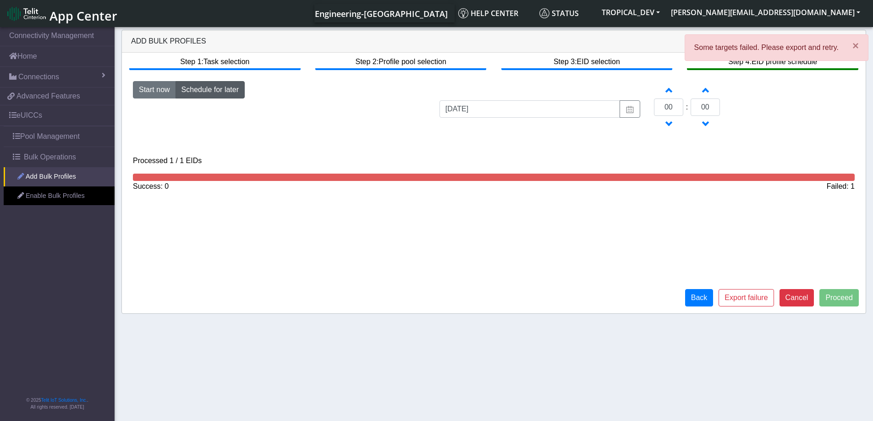
click at [32, 179] on link "Add Bulk Profiles" at bounding box center [59, 176] width 111 height 19
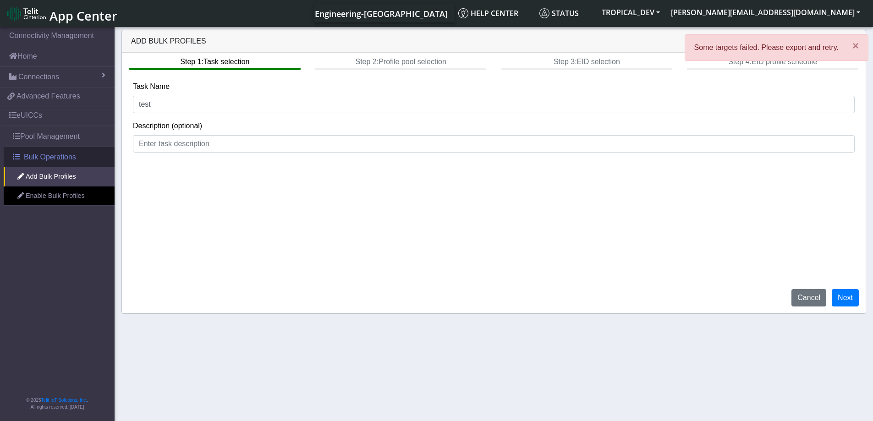
click at [41, 155] on span "Bulk Operations" at bounding box center [50, 157] width 52 height 11
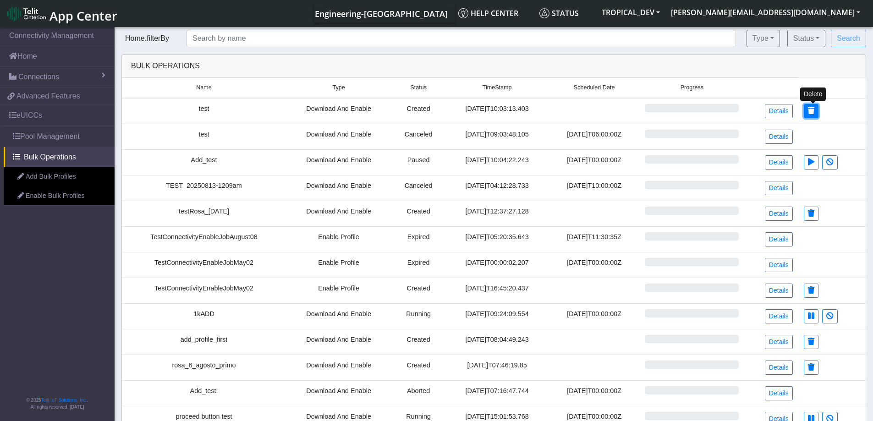
click at [813, 111] on icon at bounding box center [811, 110] width 6 height 7
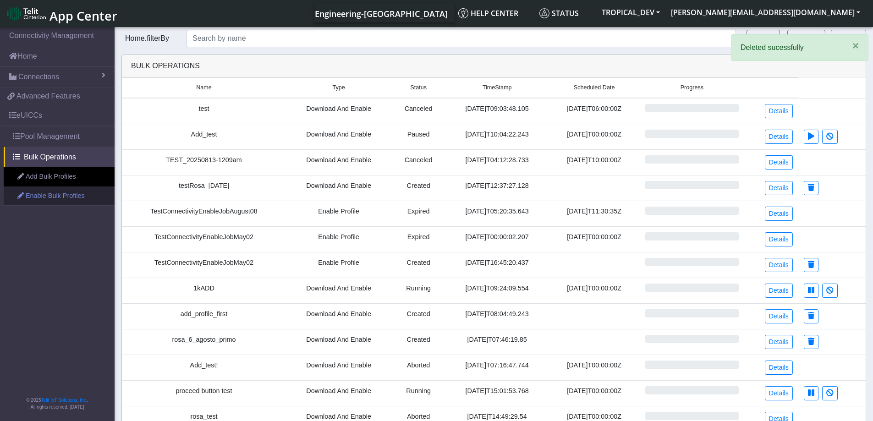
click at [63, 193] on link "Enable Bulk Profiles" at bounding box center [59, 196] width 111 height 19
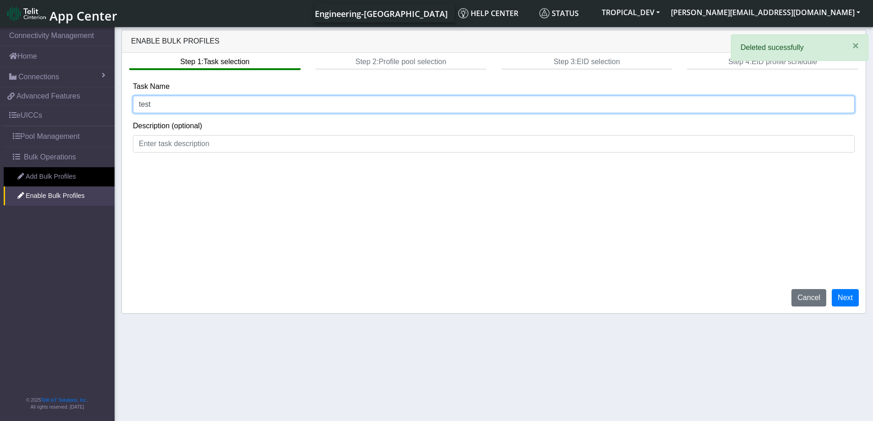
click at [193, 106] on input "test" at bounding box center [494, 104] width 722 height 17
type input "test_1"
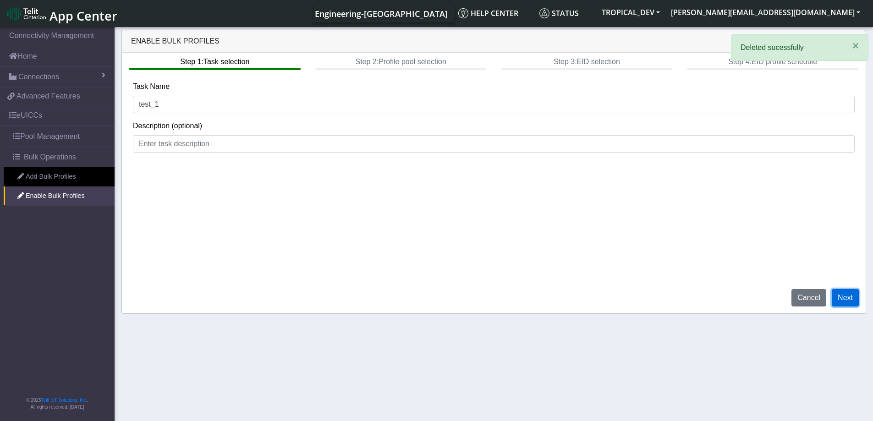
click at [849, 301] on button "Next" at bounding box center [845, 297] width 27 height 17
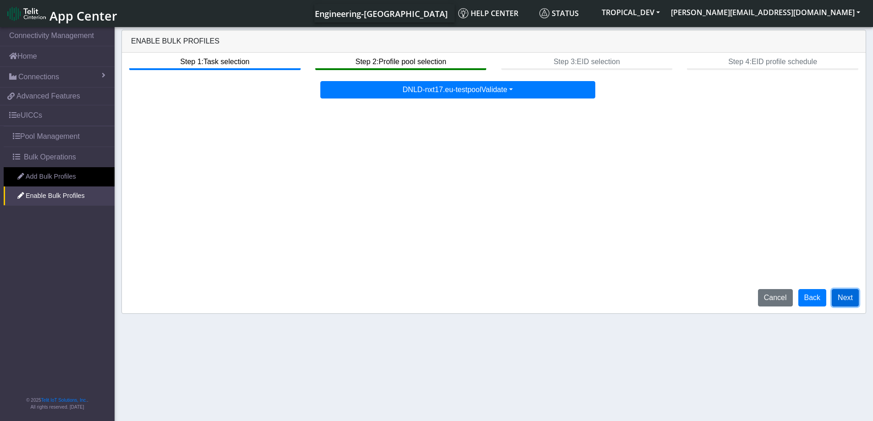
click at [851, 301] on button "Next" at bounding box center [845, 297] width 27 height 17
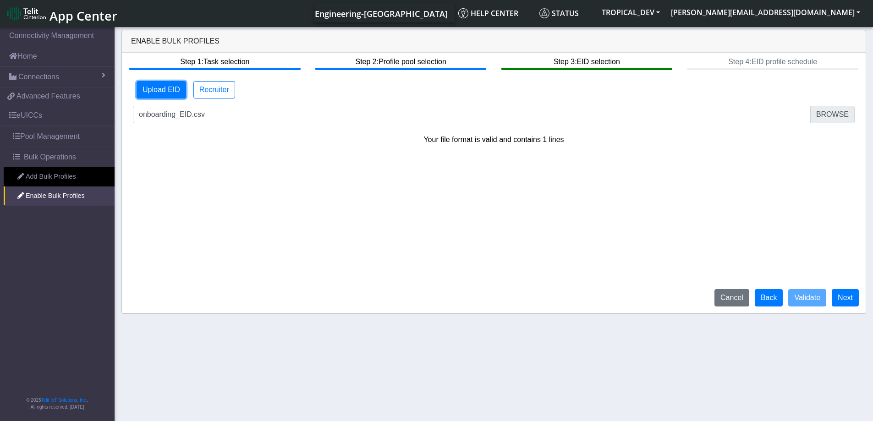
click at [172, 95] on button "Upload EID" at bounding box center [161, 89] width 49 height 17
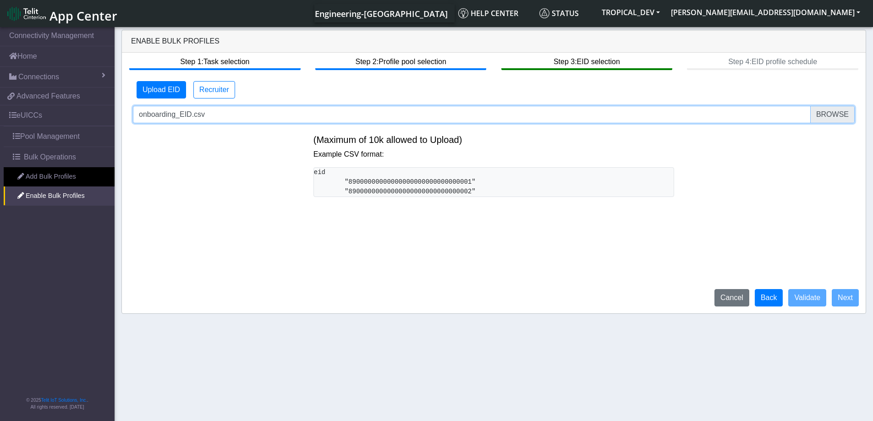
click at [829, 115] on input "onboarding_EID.csv" at bounding box center [494, 114] width 722 height 17
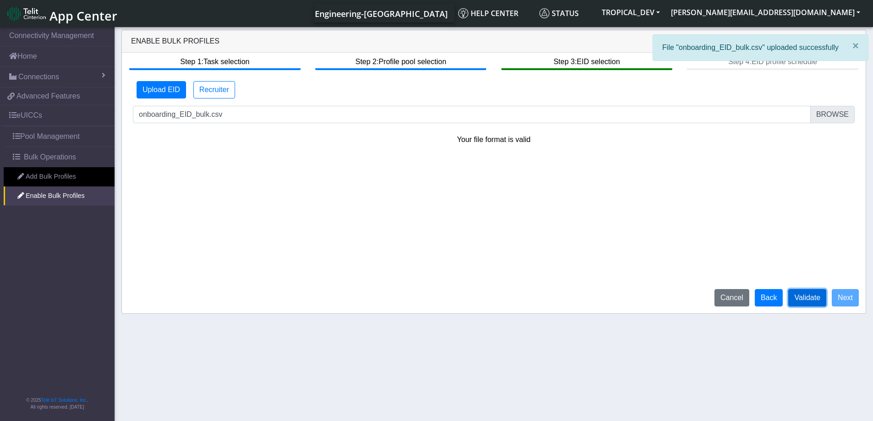
click at [809, 301] on button "Validate" at bounding box center [807, 297] width 38 height 17
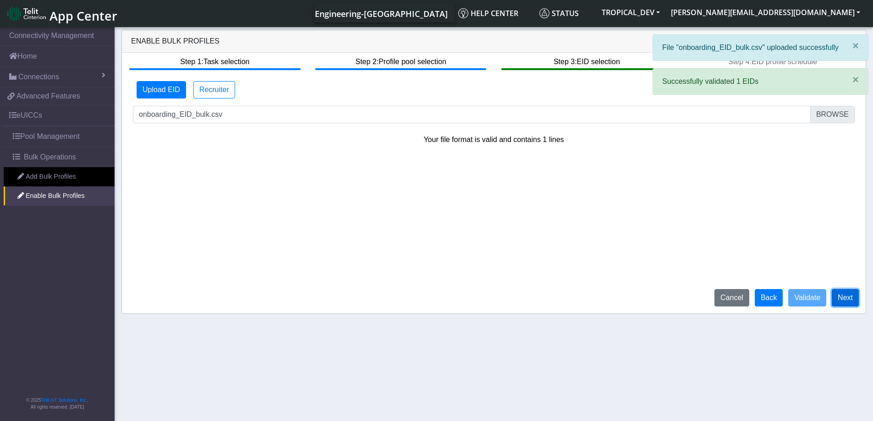
click at [852, 302] on button "Next" at bounding box center [845, 297] width 27 height 17
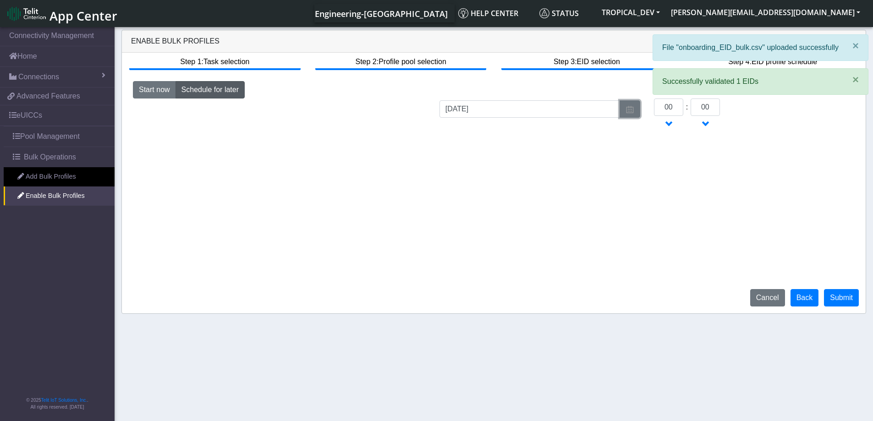
click at [627, 112] on img "button" at bounding box center [630, 109] width 9 height 7
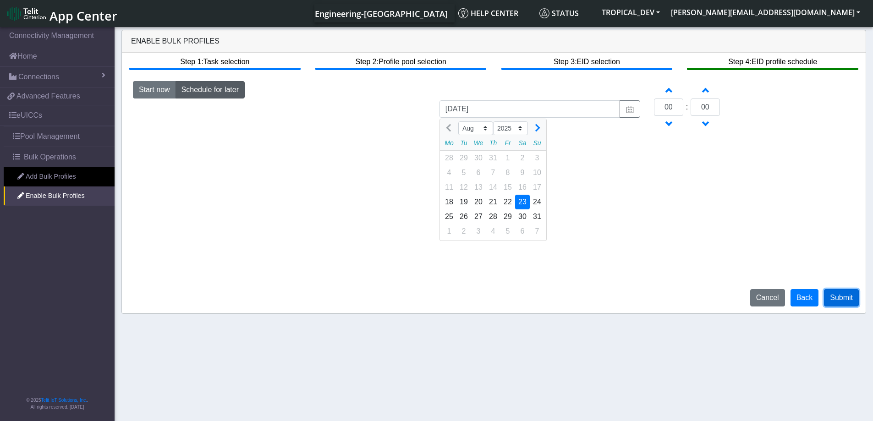
click at [840, 300] on button "Submit" at bounding box center [841, 297] width 35 height 17
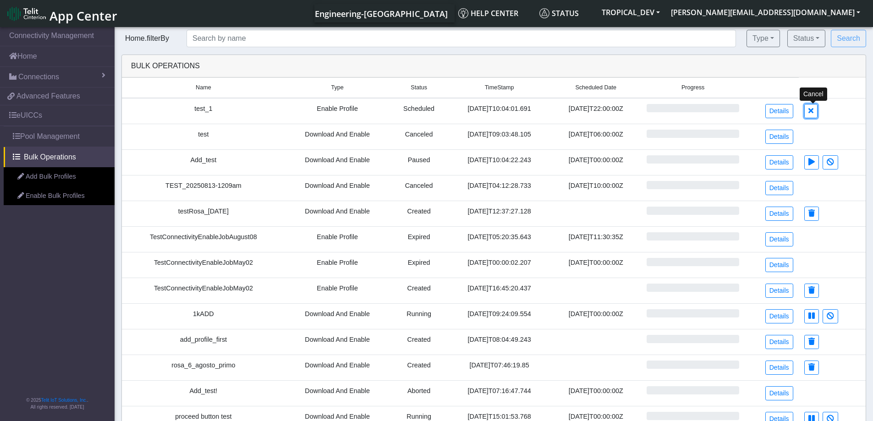
drag, startPoint x: 815, startPoint y: 111, endPoint x: 487, endPoint y: 28, distance: 338.5
click at [813, 111] on icon at bounding box center [810, 110] width 5 height 7
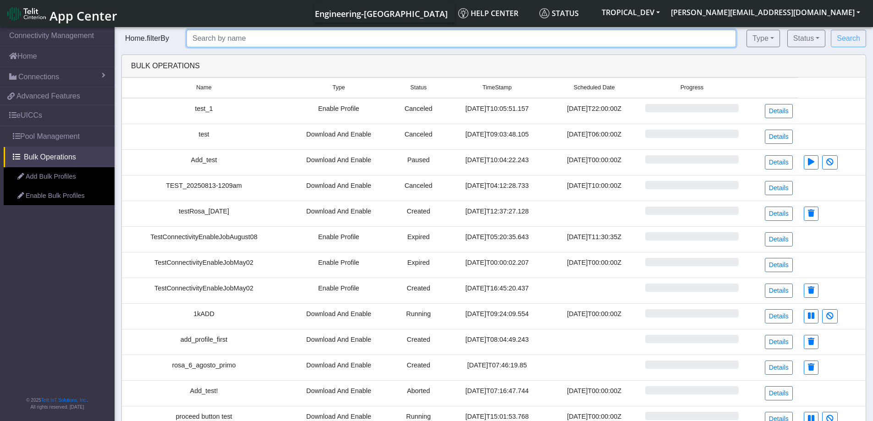
click at [268, 44] on input "text" at bounding box center [461, 38] width 549 height 17
type input "tee"
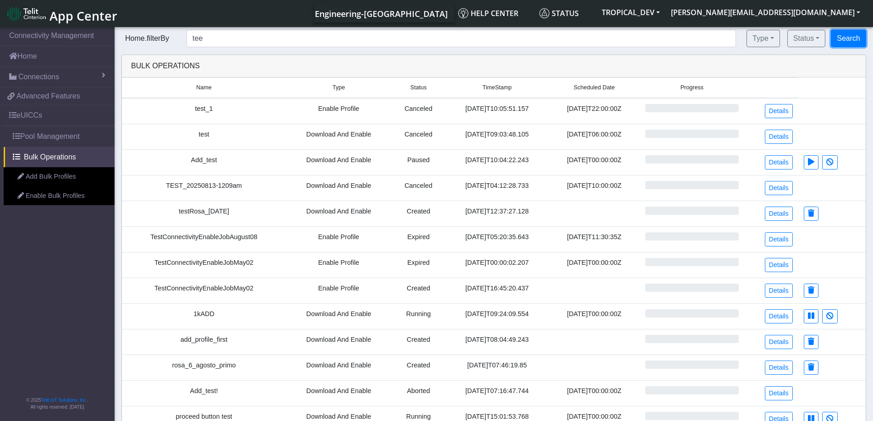
click at [846, 41] on button "Search" at bounding box center [848, 38] width 35 height 17
